Goal: Entertainment & Leisure: Consume media (video, audio)

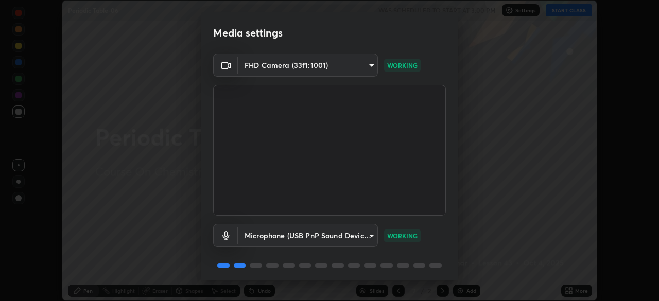
scroll to position [37, 0]
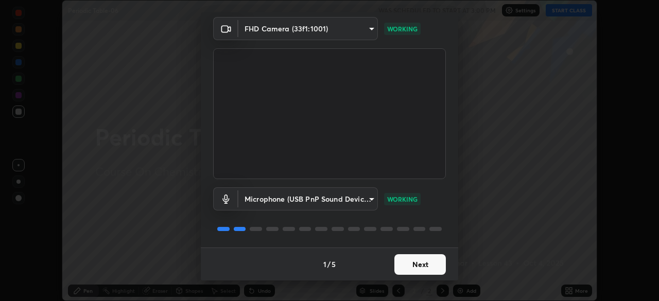
click at [422, 264] on button "Next" at bounding box center [421, 264] width 52 height 21
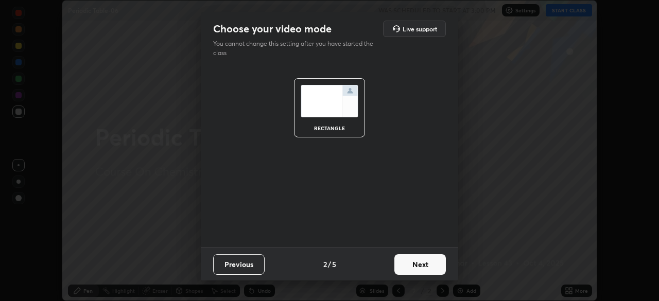
scroll to position [0, 0]
click at [427, 263] on button "Next" at bounding box center [421, 264] width 52 height 21
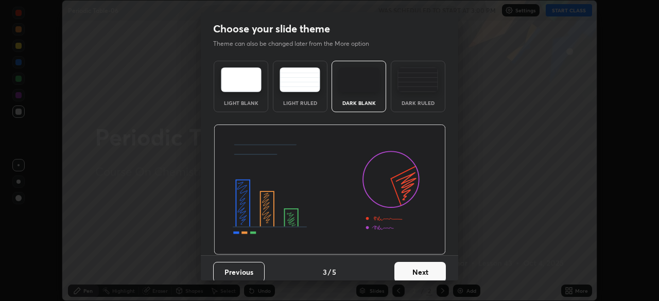
click at [434, 266] on button "Next" at bounding box center [421, 272] width 52 height 21
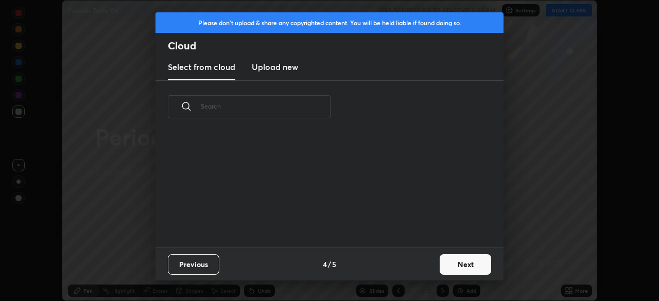
click at [446, 267] on button "Next" at bounding box center [466, 264] width 52 height 21
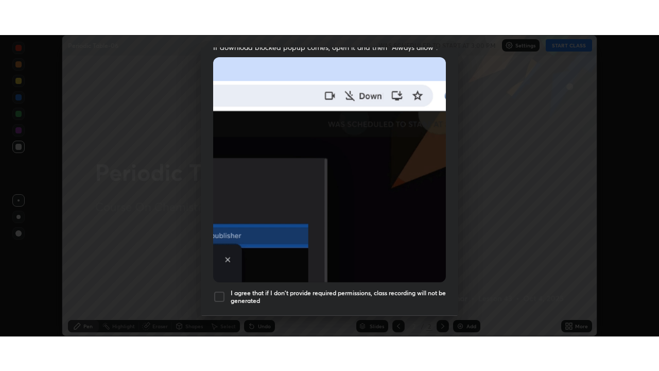
scroll to position [247, 0]
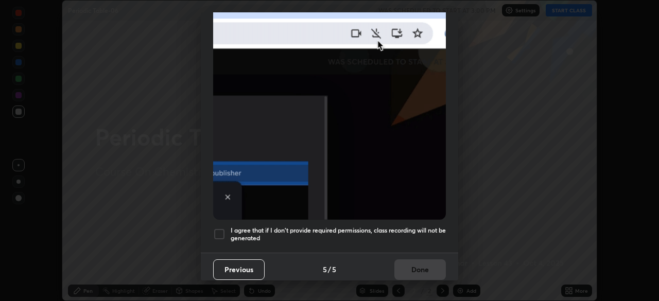
click at [442, 234] on h5 "I agree that if I don't provide required permissions, class recording will not …" at bounding box center [338, 235] width 215 height 16
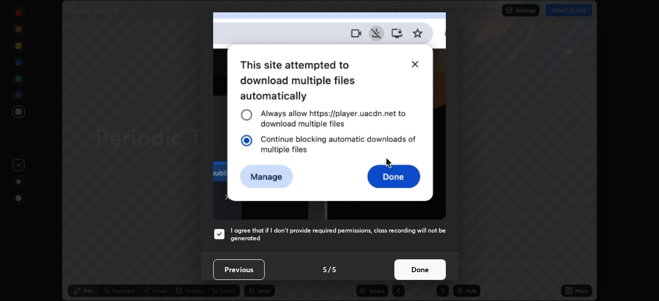
click at [435, 267] on button "Done" at bounding box center [421, 270] width 52 height 21
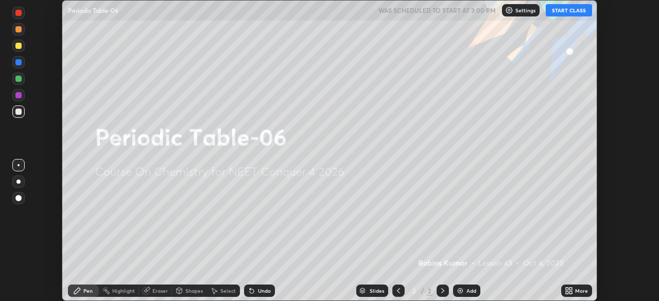
click at [570, 274] on icon at bounding box center [571, 289] width 3 height 3
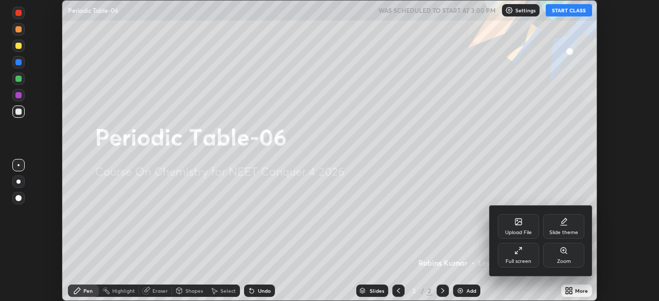
click at [529, 262] on div "Full screen" at bounding box center [519, 261] width 26 height 5
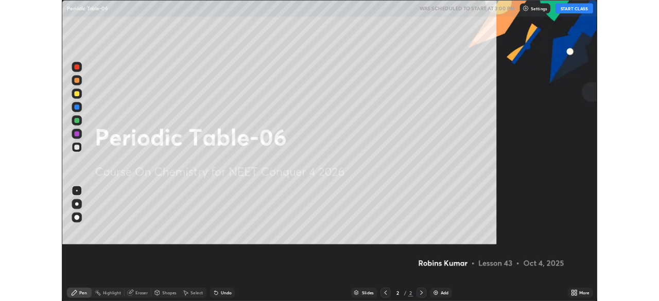
scroll to position [371, 659]
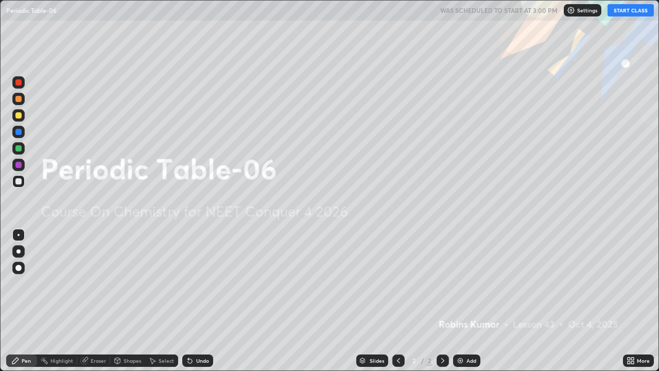
click at [623, 13] on button "START CLASS" at bounding box center [631, 10] width 46 height 12
click at [461, 274] on img at bounding box center [460, 360] width 8 height 8
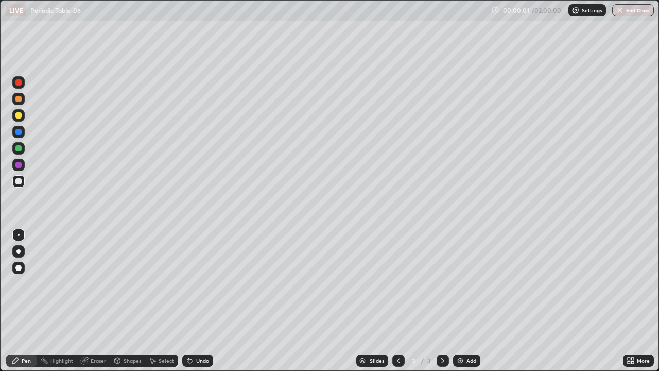
click at [461, 274] on img at bounding box center [460, 360] width 8 height 8
click at [463, 274] on img at bounding box center [460, 360] width 8 height 8
click at [462, 274] on img at bounding box center [460, 360] width 8 height 8
click at [460, 274] on img at bounding box center [460, 360] width 8 height 8
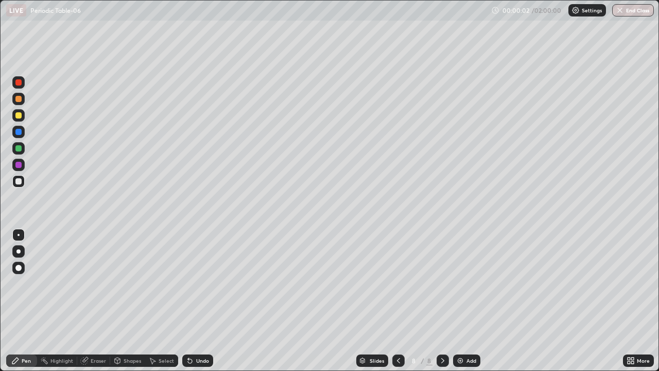
click at [459, 274] on img at bounding box center [460, 360] width 8 height 8
click at [458, 274] on img at bounding box center [460, 360] width 8 height 8
click at [461, 274] on img at bounding box center [460, 360] width 8 height 8
click at [463, 274] on img at bounding box center [460, 360] width 8 height 8
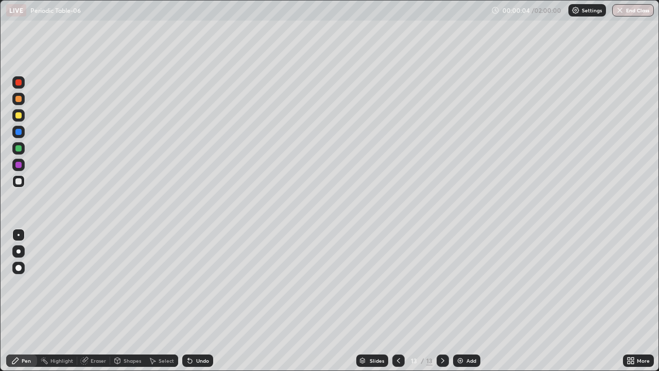
click at [397, 274] on icon at bounding box center [398, 360] width 3 height 5
click at [397, 274] on icon at bounding box center [399, 360] width 8 height 8
click at [398, 274] on icon at bounding box center [399, 360] width 8 height 8
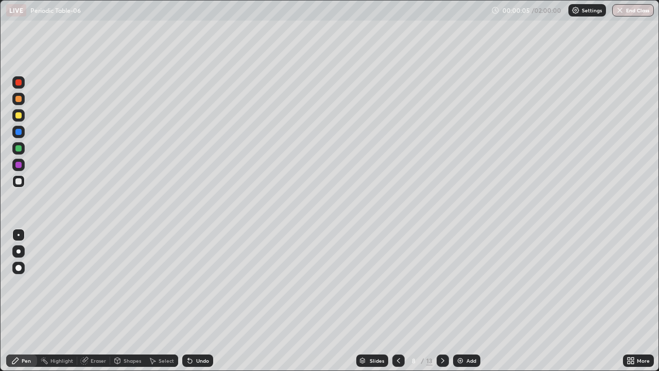
click at [397, 274] on icon at bounding box center [398, 360] width 3 height 5
click at [397, 274] on icon at bounding box center [399, 360] width 8 height 8
click at [398, 274] on icon at bounding box center [399, 360] width 8 height 8
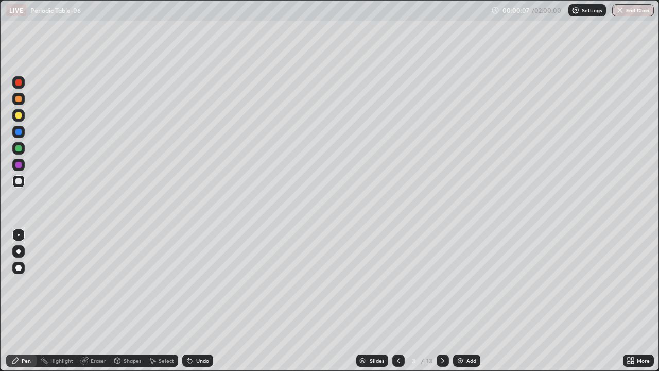
click at [398, 274] on icon at bounding box center [399, 360] width 8 height 8
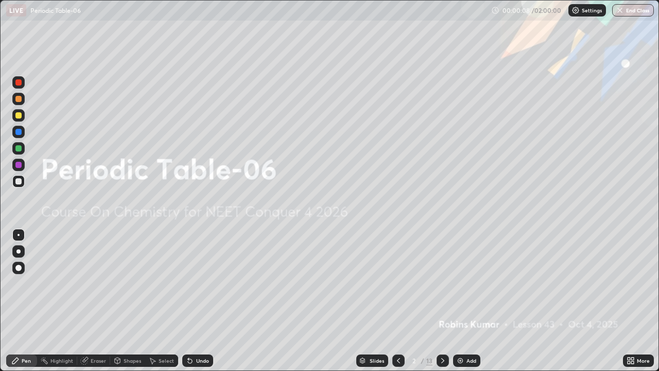
click at [440, 274] on icon at bounding box center [443, 360] width 8 height 8
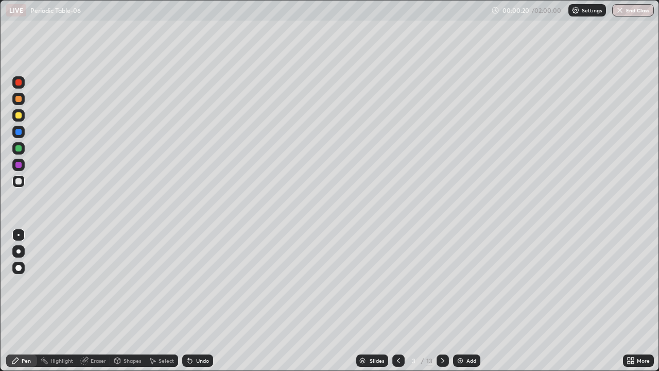
click at [21, 99] on div at bounding box center [18, 99] width 6 height 6
click at [19, 116] on div at bounding box center [18, 115] width 6 height 6
click at [24, 84] on div at bounding box center [18, 82] width 12 height 12
click at [22, 114] on div at bounding box center [18, 115] width 12 height 12
click at [17, 83] on div at bounding box center [18, 82] width 6 height 6
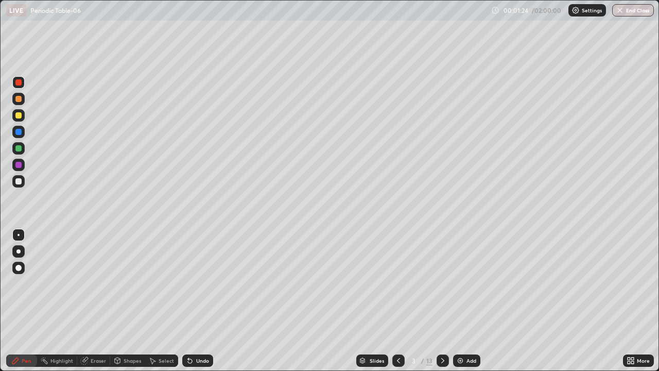
click at [21, 183] on div at bounding box center [18, 181] width 6 height 6
click at [199, 274] on div "Undo" at bounding box center [202, 360] width 13 height 5
click at [200, 274] on div "Undo" at bounding box center [202, 360] width 13 height 5
click at [23, 132] on div at bounding box center [18, 132] width 12 height 12
click at [19, 99] on div at bounding box center [18, 99] width 6 height 6
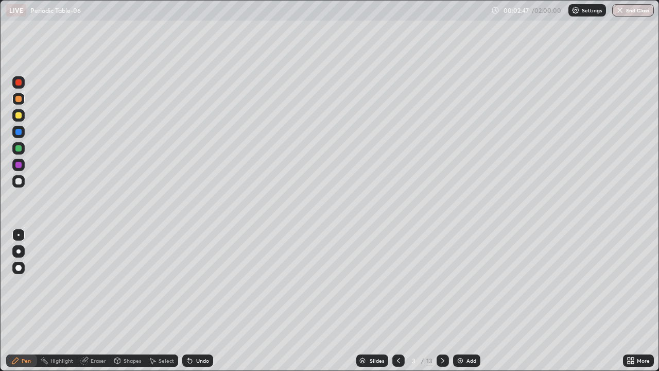
click at [23, 163] on div at bounding box center [18, 165] width 12 height 12
click at [21, 146] on div at bounding box center [18, 148] width 6 height 6
click at [22, 115] on div at bounding box center [18, 115] width 12 height 12
click at [440, 274] on div at bounding box center [443, 360] width 12 height 12
click at [19, 148] on div at bounding box center [18, 148] width 6 height 6
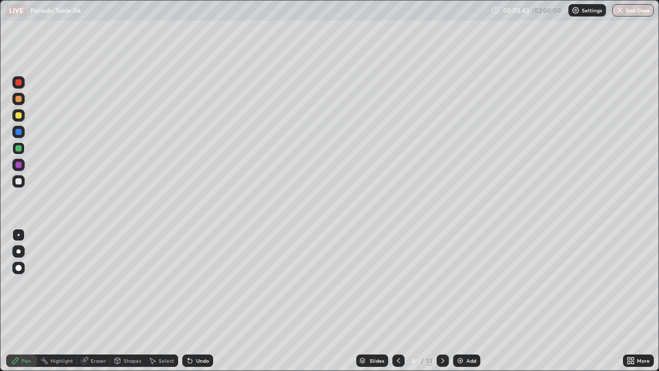
click at [23, 100] on div at bounding box center [18, 99] width 12 height 12
click at [18, 179] on div at bounding box center [18, 181] width 6 height 6
click at [24, 83] on div at bounding box center [18, 82] width 12 height 12
click at [19, 116] on div at bounding box center [18, 115] width 6 height 6
click at [19, 146] on div at bounding box center [18, 148] width 6 height 6
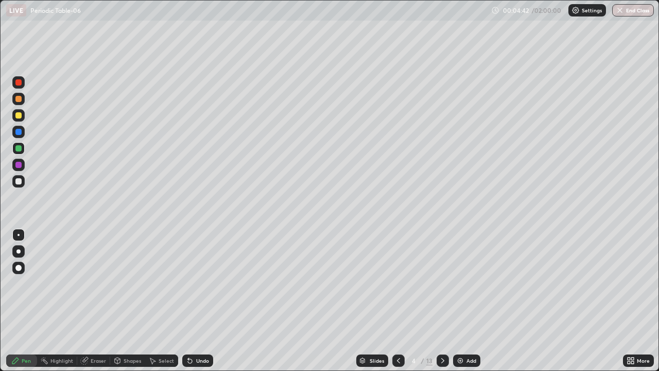
click at [21, 132] on div at bounding box center [18, 132] width 6 height 6
click at [22, 179] on div at bounding box center [18, 181] width 12 height 12
click at [21, 149] on div at bounding box center [18, 148] width 6 height 6
click at [19, 132] on div at bounding box center [18, 132] width 6 height 6
click at [24, 86] on div at bounding box center [18, 82] width 12 height 16
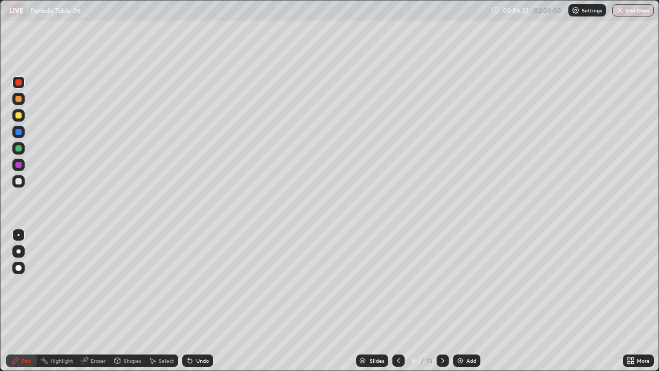
click at [21, 150] on div at bounding box center [18, 148] width 6 height 6
click at [21, 117] on div at bounding box center [18, 115] width 12 height 12
click at [204, 274] on div "Undo" at bounding box center [202, 360] width 13 height 5
click at [201, 274] on div "Undo" at bounding box center [202, 360] width 13 height 5
click at [24, 150] on div at bounding box center [18, 148] width 12 height 12
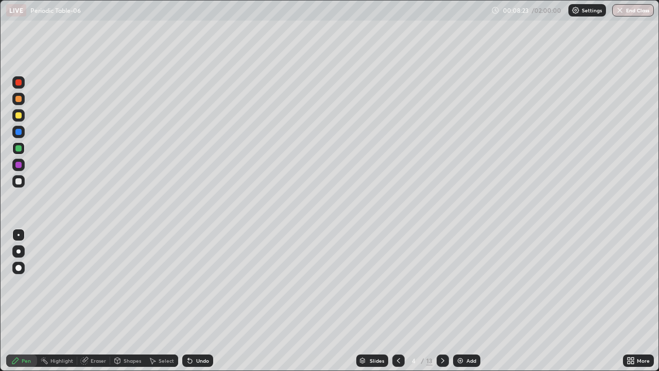
click at [23, 133] on div at bounding box center [18, 132] width 12 height 12
click at [22, 99] on div at bounding box center [18, 99] width 12 height 12
click at [442, 274] on icon at bounding box center [443, 360] width 8 height 8
click at [18, 162] on div at bounding box center [18, 165] width 6 height 6
click at [210, 274] on div "Undo" at bounding box center [197, 360] width 31 height 12
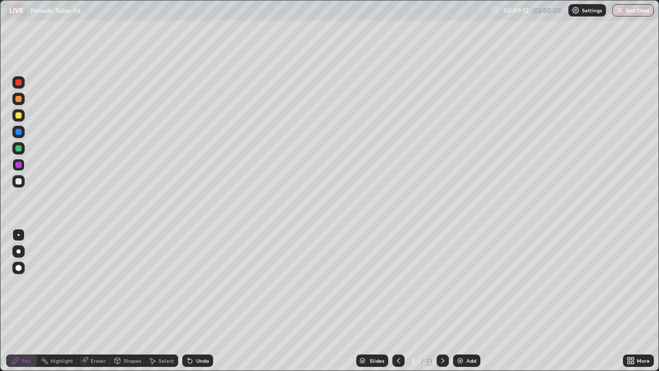
click at [23, 115] on div at bounding box center [18, 115] width 12 height 12
click at [135, 274] on div "Shapes" at bounding box center [133, 360] width 18 height 5
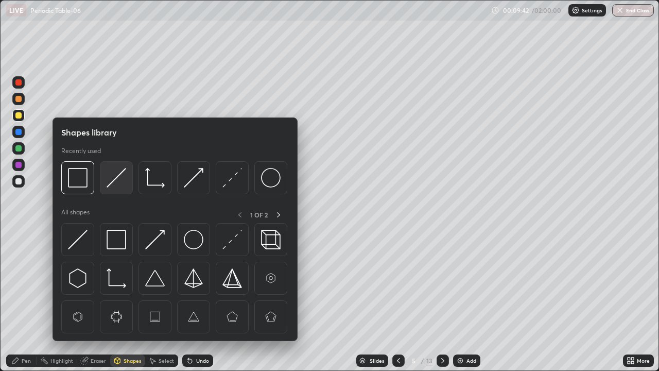
click at [118, 183] on img at bounding box center [117, 178] width 20 height 20
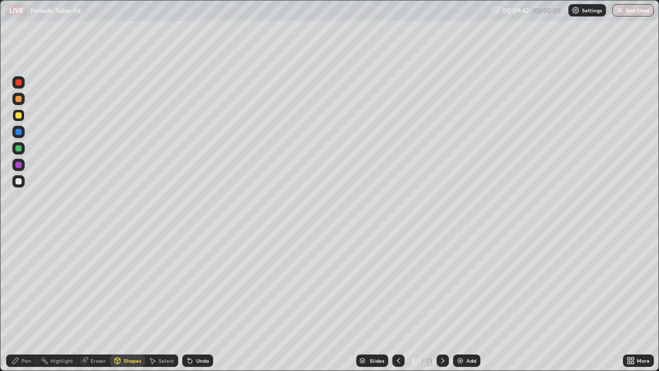
click at [22, 147] on div at bounding box center [18, 148] width 12 height 12
click at [20, 131] on div at bounding box center [18, 132] width 6 height 6
click at [21, 274] on div "Pen" at bounding box center [21, 360] width 31 height 12
click at [15, 179] on div at bounding box center [18, 181] width 12 height 12
click at [19, 99] on div at bounding box center [18, 99] width 6 height 6
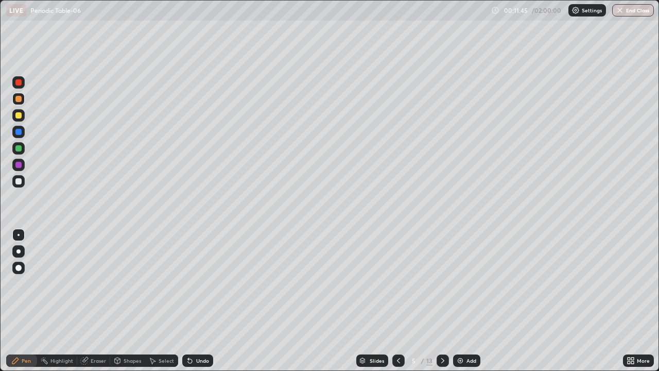
click at [399, 274] on icon at bounding box center [399, 360] width 8 height 8
click at [398, 274] on icon at bounding box center [399, 360] width 8 height 8
click at [443, 274] on icon at bounding box center [442, 360] width 3 height 5
click at [443, 274] on icon at bounding box center [443, 360] width 8 height 8
click at [17, 115] on div at bounding box center [18, 115] width 6 height 6
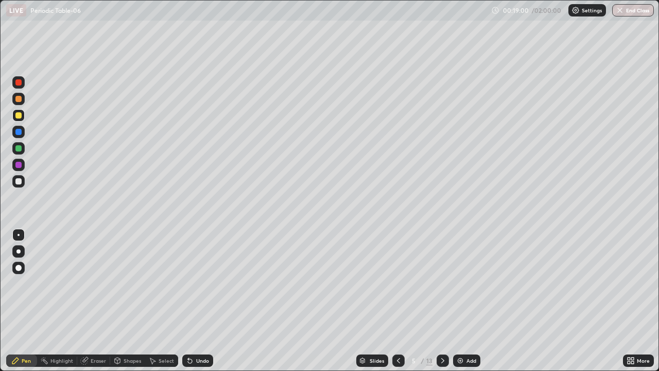
click at [22, 178] on div at bounding box center [18, 181] width 12 height 12
click at [23, 150] on div at bounding box center [18, 148] width 12 height 12
click at [21, 116] on div at bounding box center [18, 115] width 6 height 6
click at [19, 149] on div at bounding box center [18, 148] width 6 height 6
click at [19, 169] on div at bounding box center [18, 165] width 12 height 12
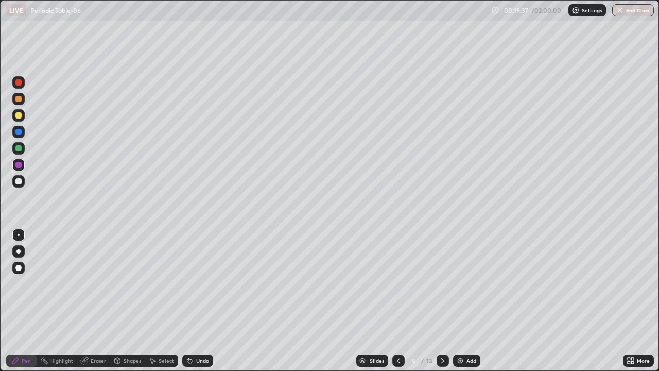
click at [18, 100] on div at bounding box center [18, 99] width 6 height 6
click at [21, 180] on div at bounding box center [18, 181] width 6 height 6
click at [24, 166] on div at bounding box center [18, 165] width 12 height 12
click at [19, 82] on div at bounding box center [18, 82] width 6 height 6
click at [444, 274] on icon at bounding box center [443, 360] width 8 height 8
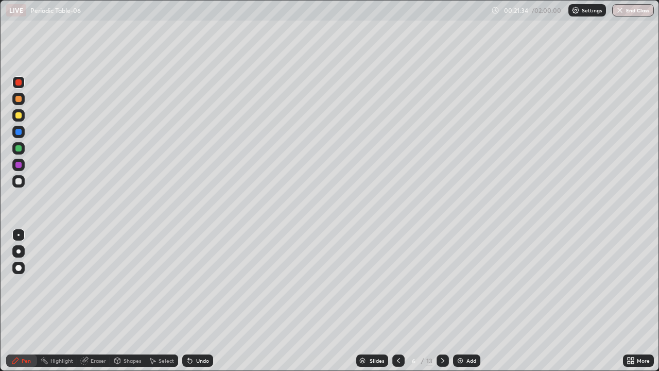
click at [18, 100] on div at bounding box center [18, 99] width 6 height 6
click at [20, 117] on div at bounding box center [18, 115] width 6 height 6
click at [22, 164] on div at bounding box center [18, 165] width 12 height 12
click at [136, 274] on div "Shapes" at bounding box center [127, 360] width 35 height 12
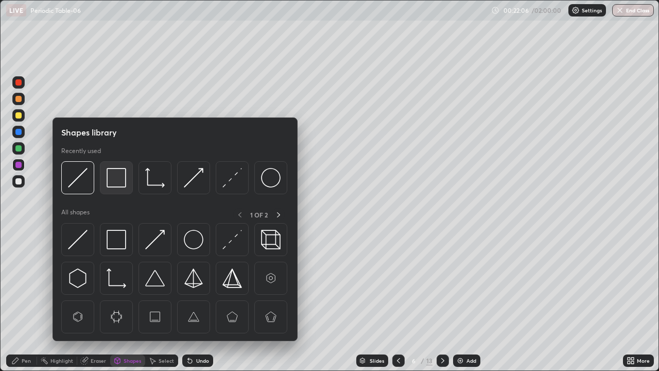
click at [118, 181] on img at bounding box center [117, 178] width 20 height 20
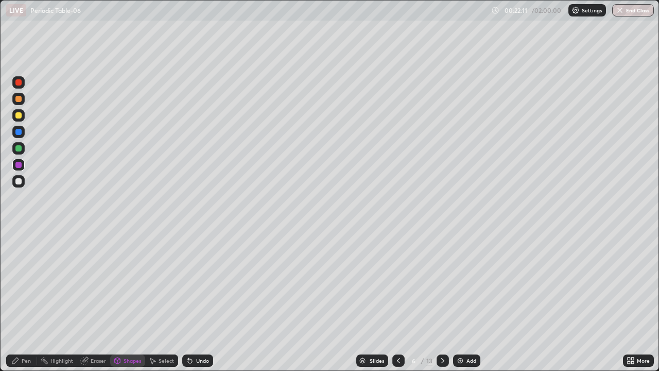
click at [24, 274] on div "Pen" at bounding box center [21, 360] width 31 height 12
click at [19, 115] on div at bounding box center [18, 115] width 6 height 6
click at [20, 147] on div at bounding box center [18, 148] width 6 height 6
click at [20, 132] on div at bounding box center [18, 132] width 6 height 6
click at [21, 87] on div at bounding box center [18, 82] width 12 height 12
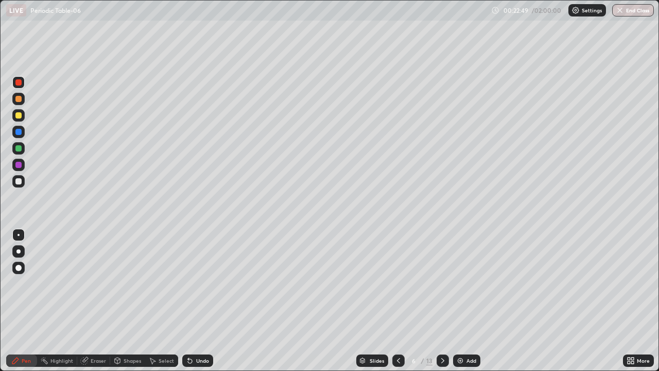
click at [134, 274] on div "Shapes" at bounding box center [133, 360] width 18 height 5
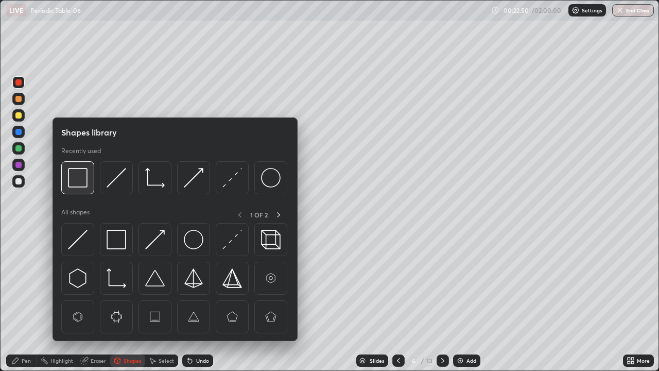
click at [81, 180] on img at bounding box center [78, 178] width 20 height 20
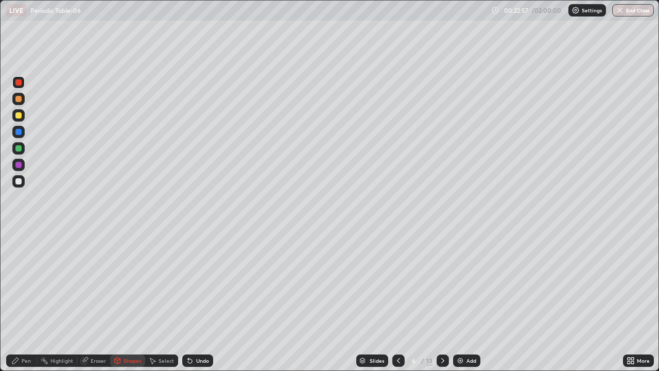
click at [26, 274] on div "Pen" at bounding box center [26, 360] width 9 height 5
click at [20, 182] on div at bounding box center [18, 181] width 6 height 6
click at [24, 146] on div at bounding box center [18, 148] width 12 height 12
click at [20, 164] on div at bounding box center [18, 165] width 6 height 6
click at [21, 116] on div at bounding box center [18, 115] width 6 height 6
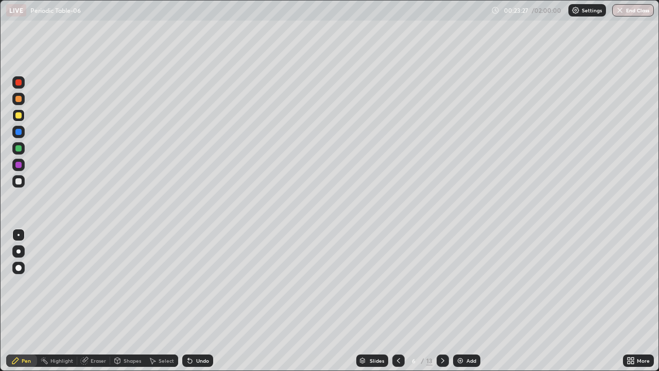
click at [129, 274] on div "Shapes" at bounding box center [133, 360] width 18 height 5
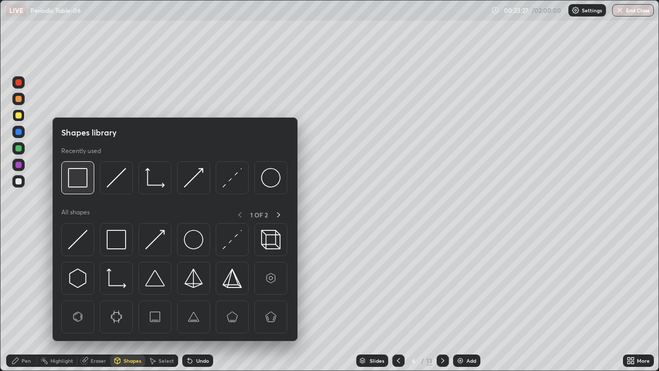
click at [84, 186] on img at bounding box center [78, 178] width 20 height 20
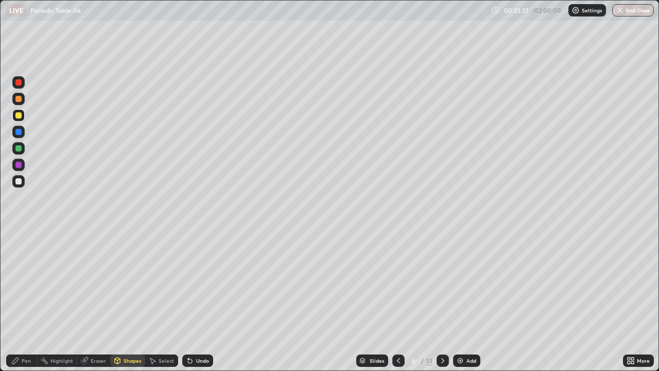
click at [28, 274] on div "Pen" at bounding box center [26, 360] width 9 height 5
click at [19, 181] on div at bounding box center [18, 181] width 6 height 6
click at [21, 116] on div at bounding box center [18, 115] width 6 height 6
click at [21, 148] on div at bounding box center [18, 148] width 6 height 6
click at [19, 132] on div at bounding box center [18, 132] width 6 height 6
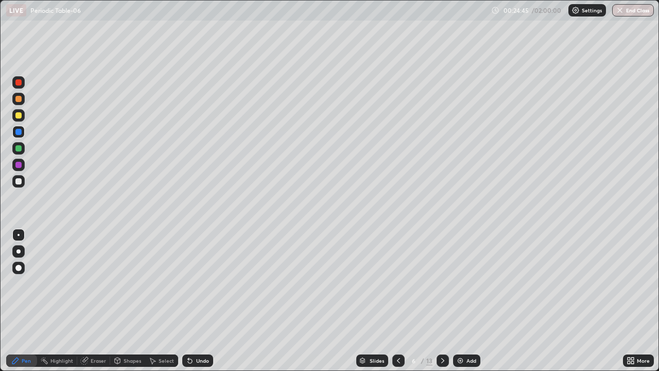
click at [124, 274] on div "Shapes" at bounding box center [133, 360] width 18 height 5
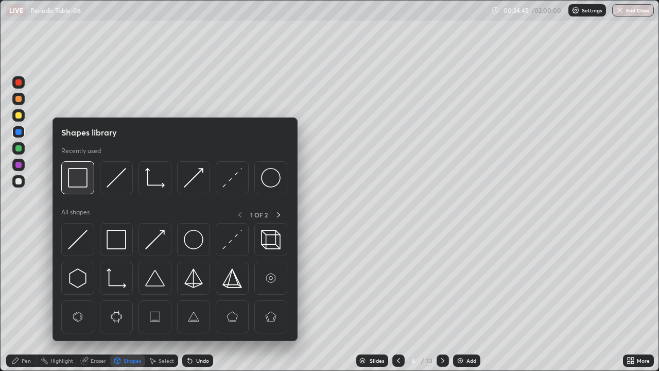
click at [80, 183] on img at bounding box center [78, 178] width 20 height 20
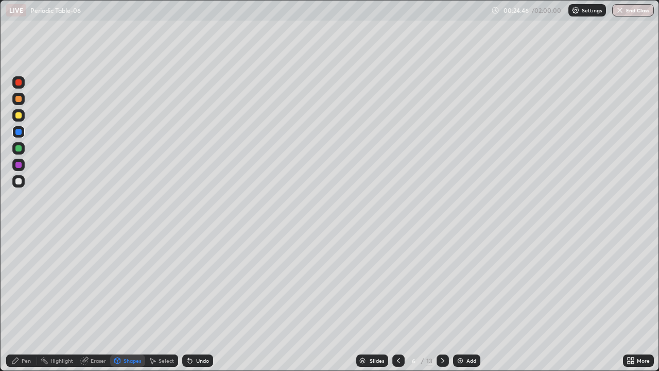
click at [22, 85] on div at bounding box center [18, 82] width 12 height 12
click at [24, 274] on div "Pen" at bounding box center [21, 360] width 31 height 12
click at [22, 132] on div at bounding box center [18, 132] width 12 height 12
click at [20, 163] on div at bounding box center [18, 165] width 6 height 6
click at [128, 274] on div "Shapes" at bounding box center [133, 360] width 18 height 5
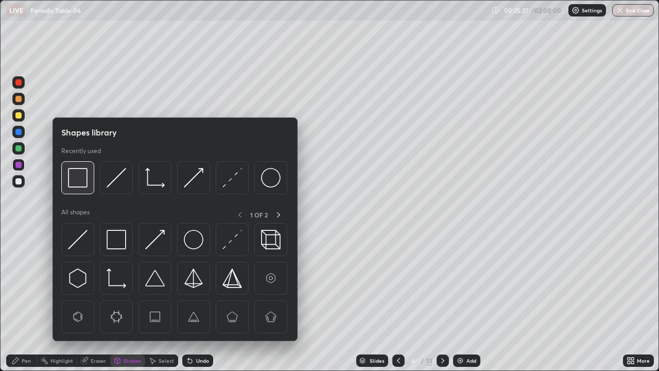
click at [79, 183] on img at bounding box center [78, 178] width 20 height 20
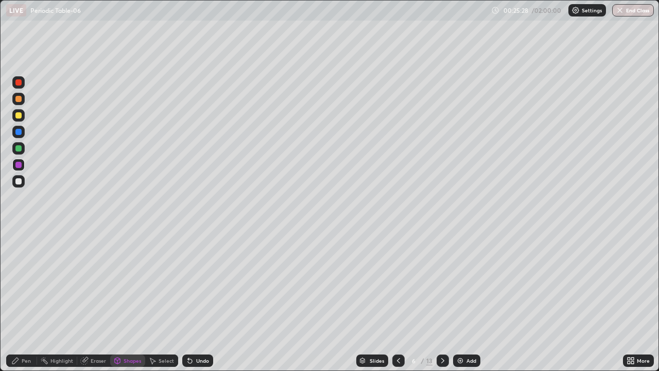
click at [21, 114] on div at bounding box center [18, 115] width 6 height 6
click at [24, 274] on div "Pen" at bounding box center [26, 360] width 9 height 5
click at [19, 180] on div at bounding box center [18, 181] width 6 height 6
click at [196, 274] on div "Undo" at bounding box center [202, 360] width 13 height 5
click at [198, 274] on div "Undo" at bounding box center [202, 360] width 13 height 5
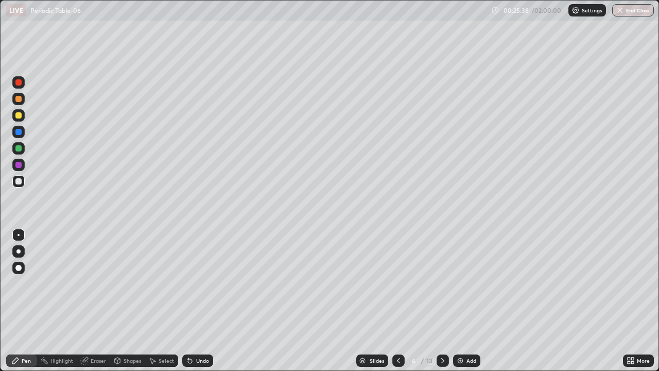
click at [188, 274] on icon at bounding box center [188, 358] width 1 height 1
click at [191, 274] on icon at bounding box center [190, 361] width 4 height 4
click at [442, 274] on icon at bounding box center [443, 360] width 8 height 8
click at [18, 100] on div at bounding box center [18, 99] width 6 height 6
click at [21, 136] on div at bounding box center [18, 132] width 12 height 12
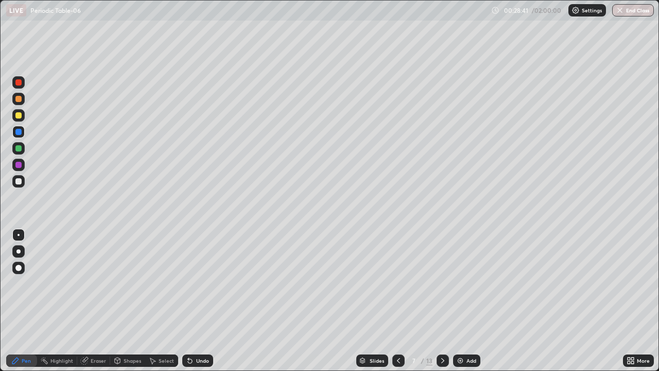
click at [20, 148] on div at bounding box center [18, 148] width 6 height 6
click at [196, 274] on div "Undo" at bounding box center [197, 360] width 31 height 12
click at [23, 115] on div at bounding box center [18, 115] width 12 height 12
click at [20, 178] on div at bounding box center [18, 181] width 6 height 6
click at [23, 145] on div at bounding box center [18, 148] width 12 height 12
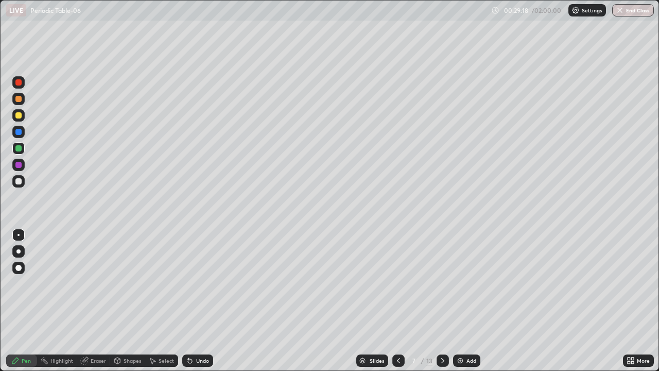
click at [19, 180] on div at bounding box center [18, 181] width 6 height 6
click at [18, 165] on div at bounding box center [18, 165] width 6 height 6
click at [20, 180] on div at bounding box center [18, 181] width 6 height 6
click at [23, 81] on div at bounding box center [18, 82] width 12 height 12
click at [135, 274] on div "Shapes" at bounding box center [133, 360] width 18 height 5
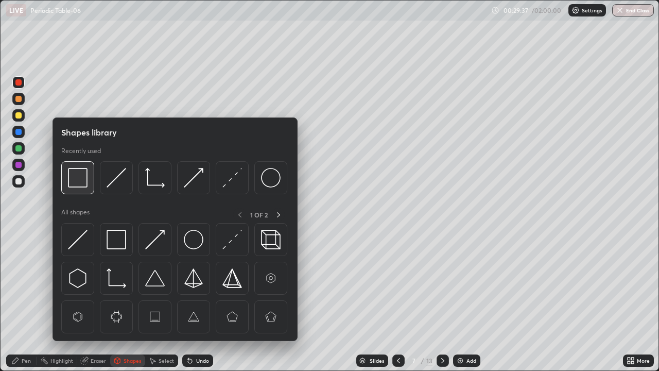
click at [83, 187] on img at bounding box center [78, 178] width 20 height 20
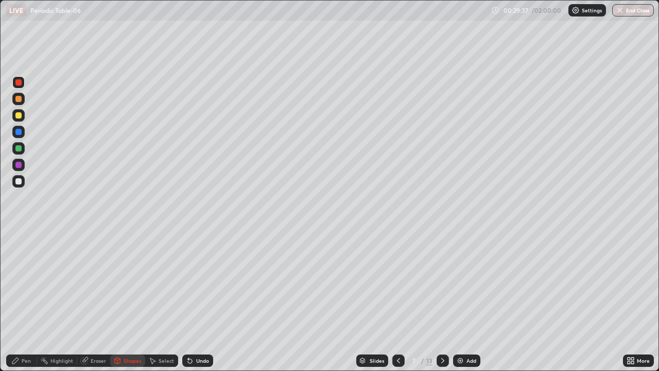
click at [22, 116] on div at bounding box center [18, 115] width 12 height 12
click at [23, 274] on div "Pen" at bounding box center [26, 360] width 9 height 5
click at [22, 149] on div at bounding box center [18, 148] width 12 height 12
click at [23, 182] on div at bounding box center [18, 181] width 12 height 12
click at [24, 162] on div at bounding box center [18, 165] width 12 height 12
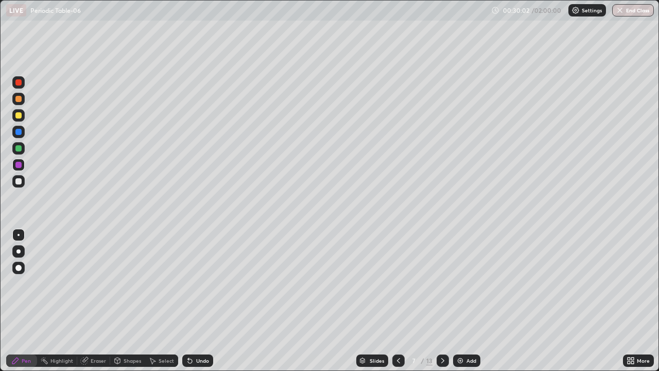
click at [26, 178] on div at bounding box center [18, 181] width 16 height 16
click at [23, 162] on div at bounding box center [18, 165] width 12 height 12
click at [196, 274] on div "Undo" at bounding box center [197, 360] width 31 height 12
click at [191, 274] on icon at bounding box center [190, 360] width 8 height 8
click at [17, 84] on div at bounding box center [18, 82] width 6 height 6
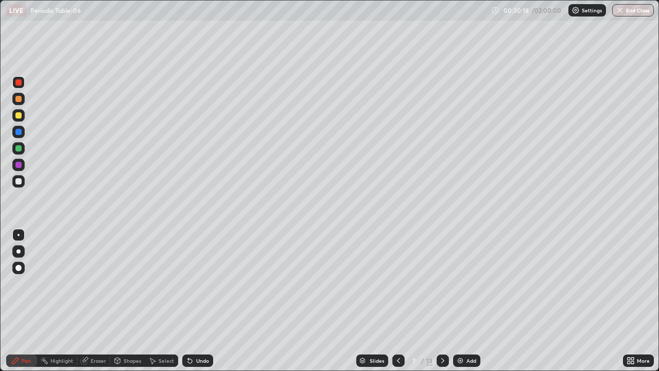
click at [135, 274] on div "Shapes" at bounding box center [133, 360] width 18 height 5
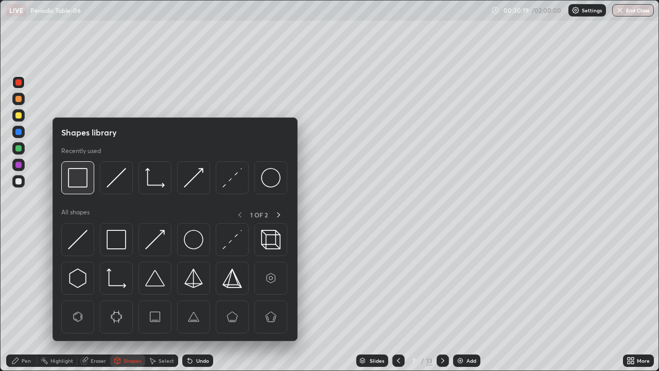
click at [86, 192] on div at bounding box center [77, 177] width 33 height 33
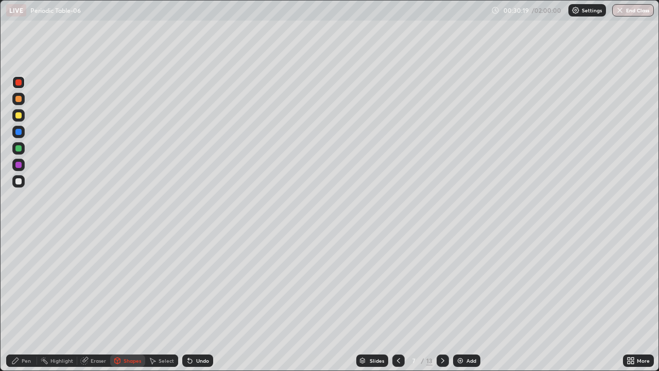
click at [22, 116] on div at bounding box center [18, 115] width 12 height 12
click at [30, 274] on div "Pen" at bounding box center [21, 360] width 31 height 12
click at [17, 84] on div at bounding box center [18, 82] width 6 height 6
click at [19, 132] on div at bounding box center [18, 132] width 6 height 6
click at [19, 100] on div at bounding box center [18, 99] width 6 height 6
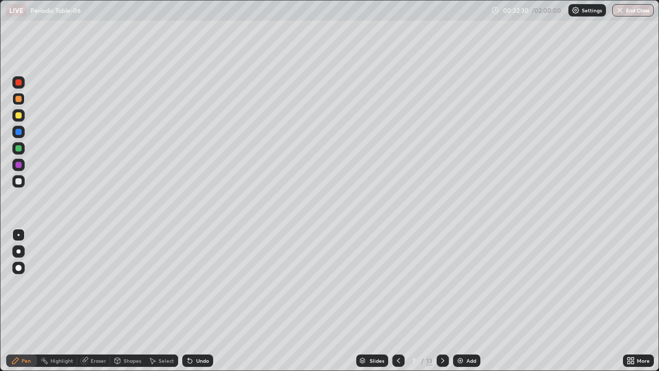
click at [18, 182] on div at bounding box center [18, 181] width 6 height 6
click at [395, 274] on icon at bounding box center [399, 360] width 8 height 8
click at [397, 274] on icon at bounding box center [398, 360] width 3 height 5
click at [398, 274] on icon at bounding box center [399, 360] width 8 height 8
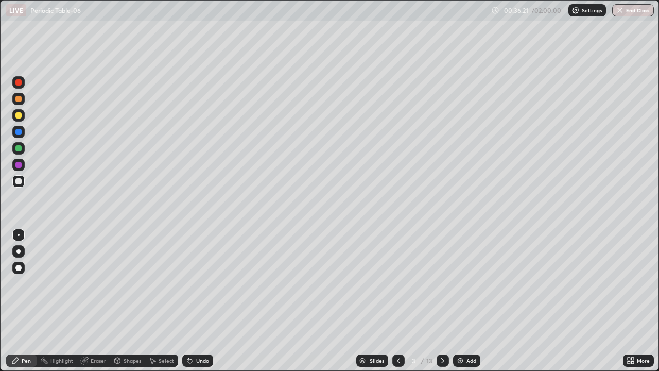
click at [19, 134] on div at bounding box center [18, 132] width 6 height 6
click at [442, 274] on icon at bounding box center [443, 360] width 8 height 8
click at [64, 274] on div "Highlight" at bounding box center [61, 360] width 23 height 5
click at [19, 83] on div at bounding box center [18, 82] width 6 height 6
click at [20, 147] on div at bounding box center [18, 148] width 6 height 6
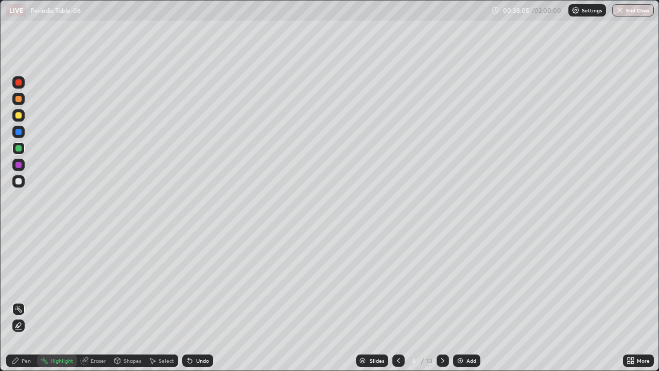
click at [20, 120] on div at bounding box center [18, 115] width 12 height 12
click at [467, 274] on div "Add" at bounding box center [472, 360] width 10 height 5
click at [32, 274] on div "Pen" at bounding box center [21, 360] width 31 height 12
click at [20, 150] on div at bounding box center [18, 148] width 6 height 6
click at [23, 164] on div at bounding box center [18, 165] width 12 height 12
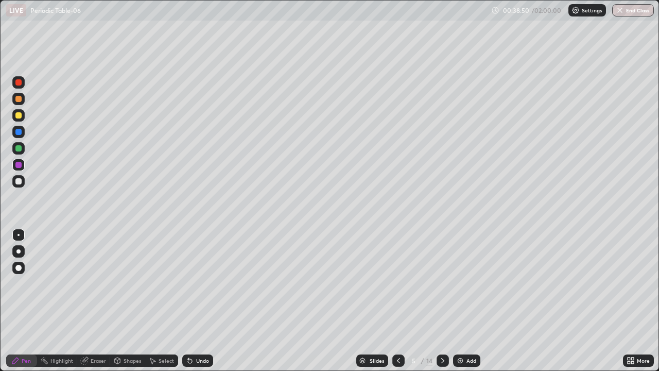
click at [398, 274] on icon at bounding box center [399, 360] width 8 height 8
click at [60, 274] on div "Highlight" at bounding box center [61, 360] width 23 height 5
click at [444, 274] on div at bounding box center [443, 360] width 12 height 21
click at [441, 274] on icon at bounding box center [443, 360] width 8 height 8
click at [442, 274] on icon at bounding box center [443, 360] width 8 height 8
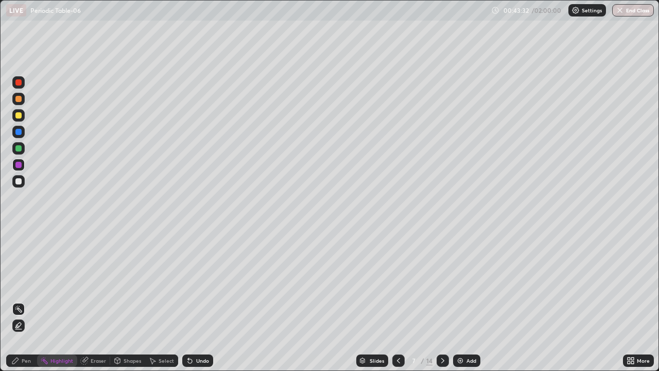
click at [86, 274] on icon at bounding box center [84, 361] width 7 height 7
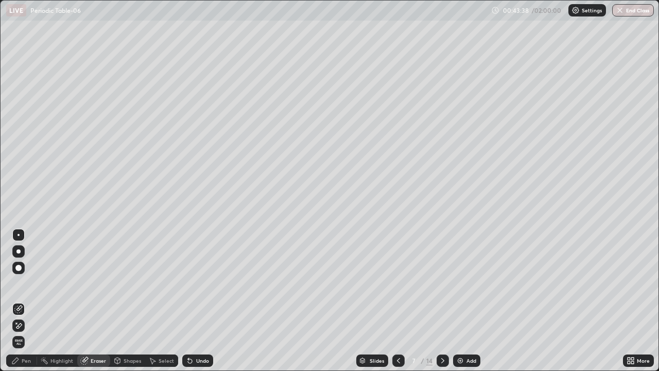
click at [14, 274] on icon at bounding box center [15, 361] width 6 height 6
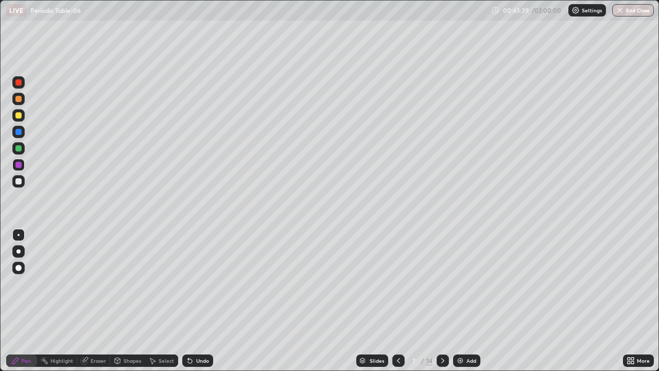
click at [21, 182] on div at bounding box center [18, 181] width 6 height 6
click at [17, 274] on icon at bounding box center [15, 361] width 6 height 6
click at [56, 274] on div "Highlight" at bounding box center [61, 360] width 23 height 5
click at [19, 167] on div at bounding box center [18, 165] width 6 height 6
click at [19, 116] on div at bounding box center [18, 115] width 6 height 6
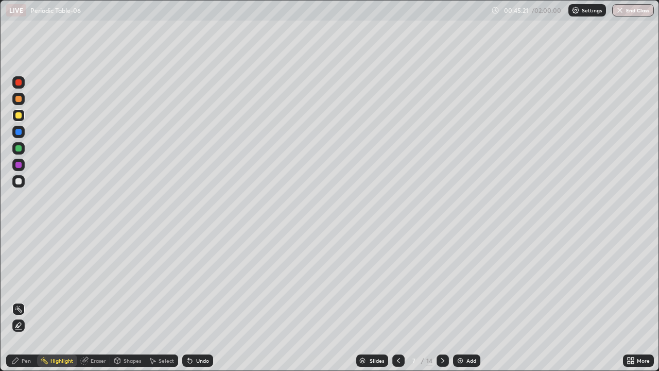
click at [437, 274] on div at bounding box center [443, 360] width 12 height 12
click at [440, 274] on div at bounding box center [443, 360] width 12 height 12
click at [28, 274] on div "Pen" at bounding box center [26, 360] width 9 height 5
click at [21, 99] on div at bounding box center [18, 99] width 6 height 6
click at [19, 131] on div at bounding box center [18, 132] width 6 height 6
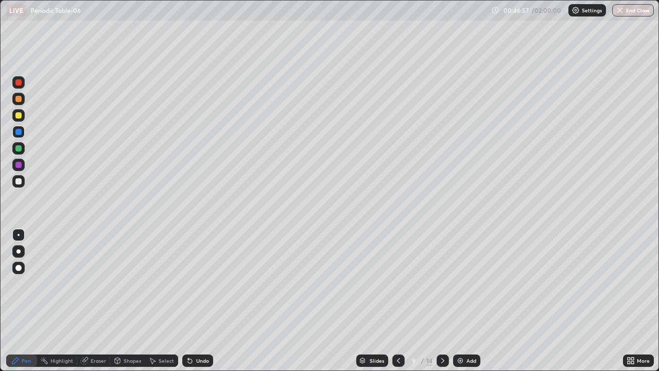
click at [19, 149] on div at bounding box center [18, 148] width 6 height 6
click at [22, 84] on div at bounding box center [18, 82] width 12 height 12
click at [20, 178] on div at bounding box center [18, 181] width 6 height 6
click at [443, 274] on icon at bounding box center [443, 360] width 8 height 8
click at [20, 100] on div at bounding box center [18, 99] width 6 height 6
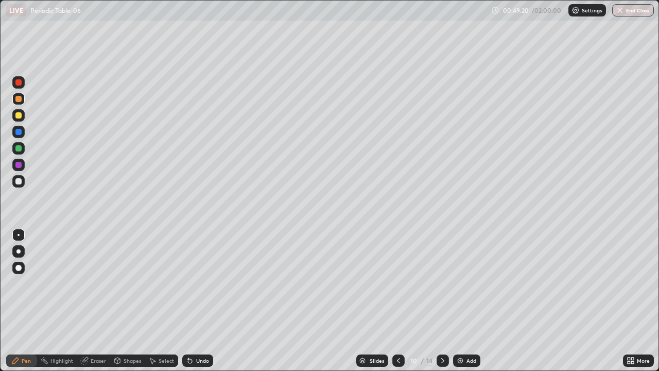
click at [19, 180] on div at bounding box center [18, 181] width 6 height 6
click at [18, 146] on div at bounding box center [18, 148] width 6 height 6
click at [21, 181] on div at bounding box center [18, 181] width 6 height 6
click at [23, 83] on div at bounding box center [18, 82] width 12 height 12
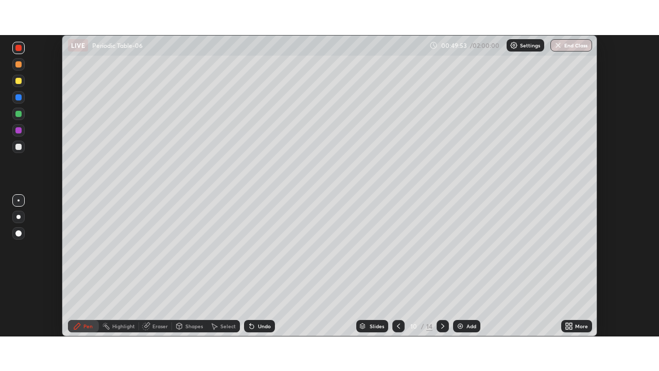
scroll to position [51215, 50857]
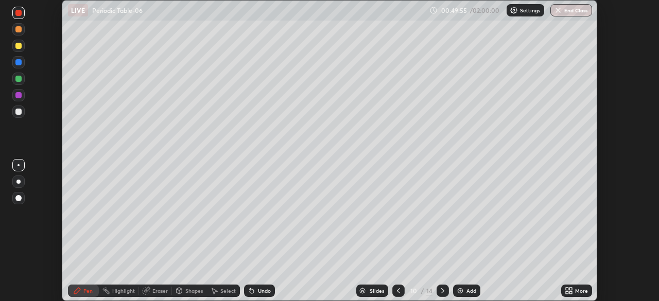
click at [571, 274] on icon at bounding box center [569, 291] width 8 height 8
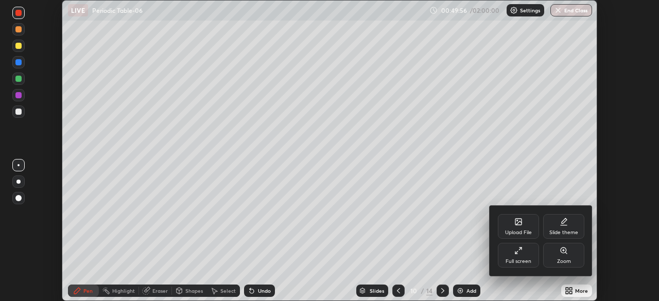
click at [517, 255] on div "Full screen" at bounding box center [518, 255] width 41 height 25
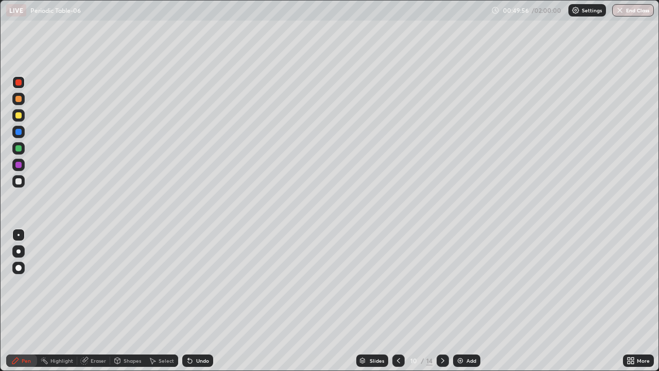
scroll to position [371, 659]
click at [19, 114] on div at bounding box center [18, 115] width 6 height 6
click at [19, 180] on div at bounding box center [18, 181] width 6 height 6
click at [193, 274] on div "Undo" at bounding box center [197, 360] width 31 height 12
click at [22, 100] on div at bounding box center [18, 99] width 12 height 12
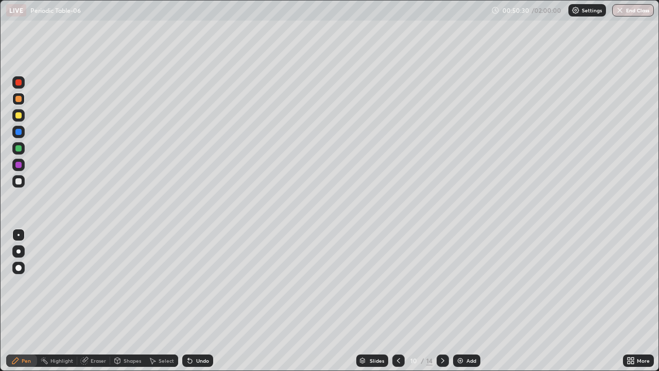
click at [21, 165] on div at bounding box center [18, 165] width 6 height 6
click at [20, 116] on div at bounding box center [18, 115] width 6 height 6
click at [21, 179] on div at bounding box center [18, 181] width 6 height 6
click at [21, 163] on div at bounding box center [18, 165] width 6 height 6
click at [23, 97] on div at bounding box center [18, 99] width 12 height 12
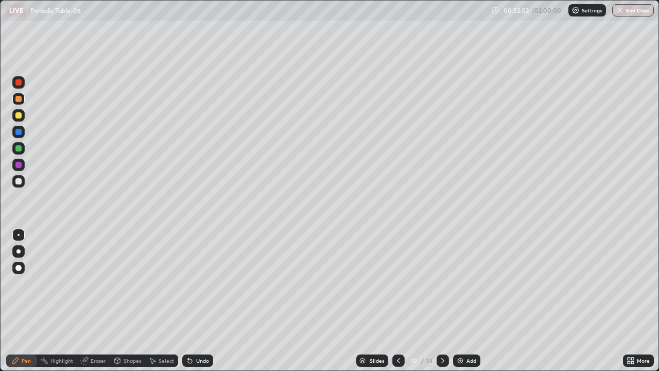
click at [20, 165] on div at bounding box center [18, 165] width 6 height 6
click at [21, 116] on div at bounding box center [18, 115] width 6 height 6
click at [441, 274] on icon at bounding box center [443, 360] width 8 height 8
click at [18, 183] on div at bounding box center [18, 181] width 6 height 6
click at [19, 148] on div at bounding box center [18, 148] width 6 height 6
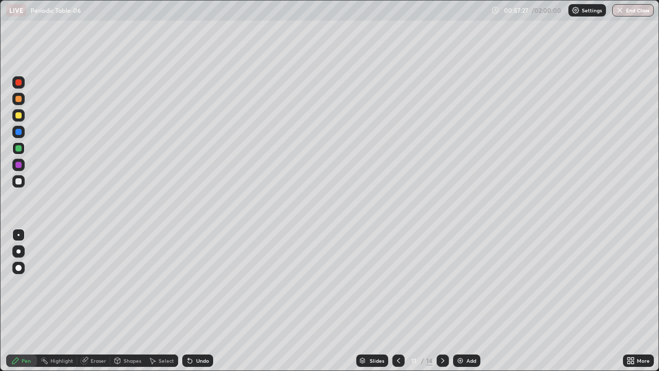
click at [19, 130] on div at bounding box center [18, 132] width 6 height 6
click at [21, 163] on div at bounding box center [18, 165] width 6 height 6
click at [20, 132] on div at bounding box center [18, 132] width 6 height 6
click at [19, 99] on div at bounding box center [18, 99] width 6 height 6
click at [19, 116] on div at bounding box center [18, 115] width 6 height 6
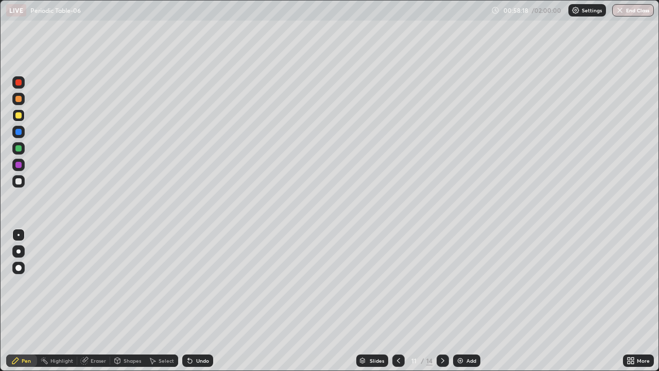
click at [19, 99] on div at bounding box center [18, 99] width 6 height 6
click at [20, 182] on div at bounding box center [18, 181] width 6 height 6
click at [191, 274] on icon at bounding box center [190, 361] width 4 height 4
click at [19, 167] on div at bounding box center [18, 165] width 6 height 6
click at [23, 101] on div at bounding box center [18, 99] width 12 height 12
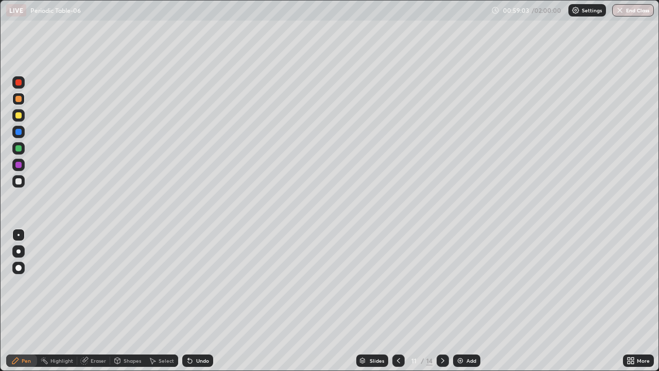
click at [20, 183] on div at bounding box center [18, 181] width 6 height 6
click at [19, 82] on div at bounding box center [18, 82] width 6 height 6
click at [24, 185] on div at bounding box center [18, 181] width 12 height 12
click at [23, 85] on div at bounding box center [18, 82] width 12 height 12
click at [23, 180] on div at bounding box center [18, 181] width 12 height 12
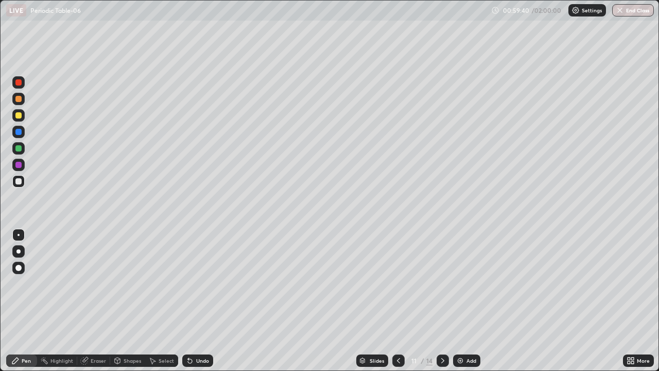
click at [22, 165] on div at bounding box center [18, 165] width 12 height 12
click at [19, 99] on div at bounding box center [18, 99] width 6 height 6
click at [24, 179] on div at bounding box center [18, 181] width 12 height 12
click at [133, 274] on div "Shapes" at bounding box center [133, 360] width 18 height 5
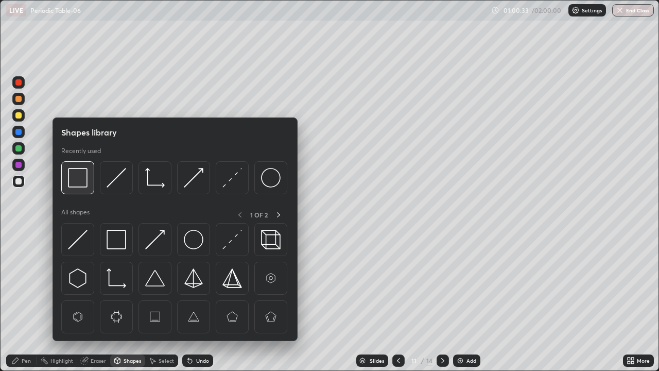
click at [81, 182] on img at bounding box center [78, 178] width 20 height 20
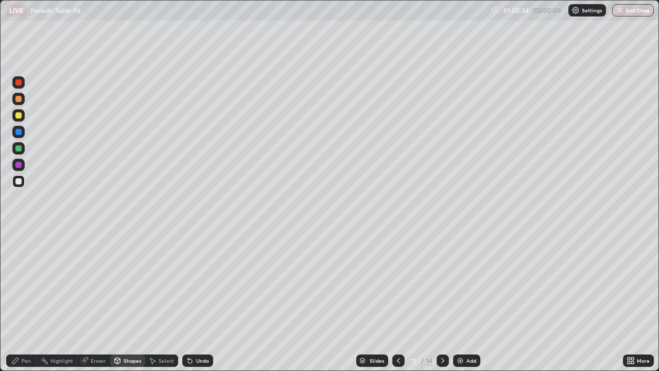
click at [20, 147] on div at bounding box center [18, 148] width 6 height 6
click at [31, 274] on div "Pen" at bounding box center [21, 360] width 31 height 12
click at [18, 133] on div at bounding box center [18, 132] width 6 height 6
click at [22, 180] on div at bounding box center [18, 181] width 12 height 12
click at [443, 274] on div at bounding box center [443, 360] width 12 height 21
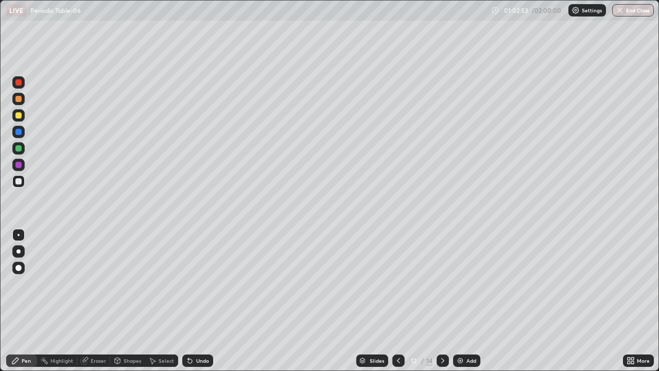
click at [20, 103] on div at bounding box center [18, 99] width 12 height 12
click at [19, 179] on div at bounding box center [18, 181] width 6 height 6
click at [20, 146] on div at bounding box center [18, 148] width 6 height 6
click at [20, 130] on div at bounding box center [18, 132] width 6 height 6
click at [22, 164] on div at bounding box center [18, 165] width 12 height 12
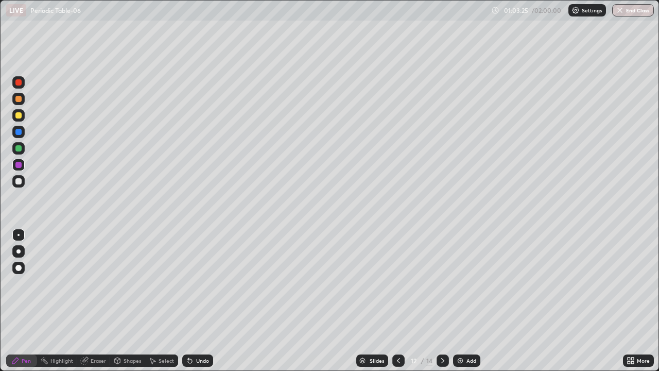
click at [23, 149] on div at bounding box center [18, 148] width 12 height 12
click at [196, 274] on div "Undo" at bounding box center [202, 360] width 13 height 5
click at [22, 182] on div at bounding box center [18, 181] width 12 height 12
click at [19, 148] on div at bounding box center [18, 148] width 6 height 6
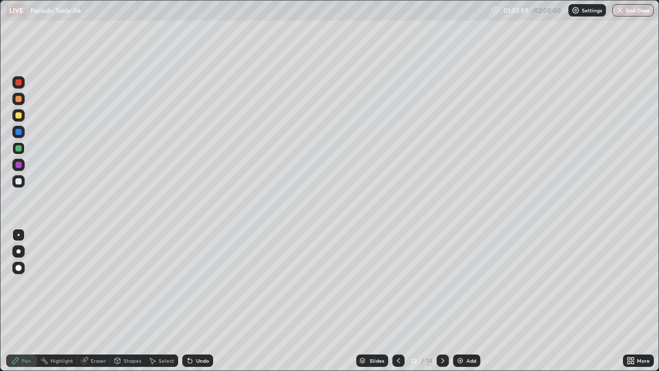
click at [20, 116] on div at bounding box center [18, 115] width 6 height 6
click at [20, 84] on div at bounding box center [18, 82] width 6 height 6
click at [395, 274] on icon at bounding box center [399, 360] width 8 height 8
click at [437, 274] on div at bounding box center [443, 360] width 12 height 12
click at [443, 274] on icon at bounding box center [443, 360] width 8 height 8
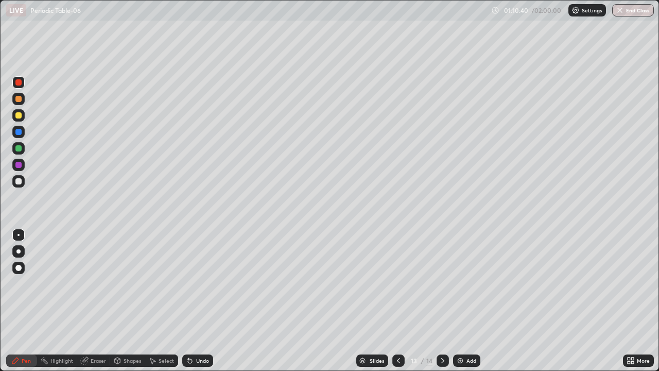
click at [19, 113] on div at bounding box center [18, 115] width 6 height 6
click at [21, 99] on div at bounding box center [18, 99] width 6 height 6
click at [21, 179] on div at bounding box center [18, 181] width 6 height 6
click at [21, 165] on div at bounding box center [18, 165] width 6 height 6
click at [23, 113] on div at bounding box center [18, 115] width 12 height 12
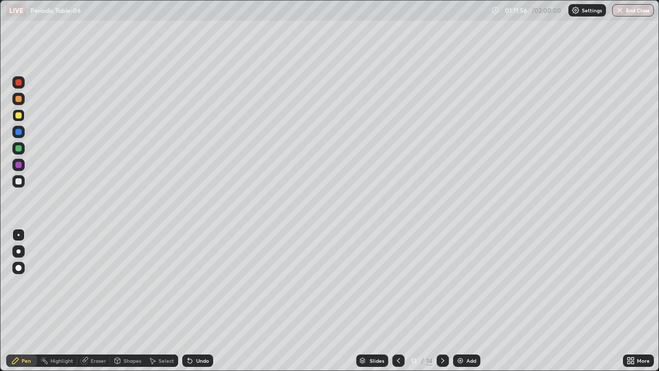
click at [207, 274] on div "Undo" at bounding box center [202, 360] width 13 height 5
click at [21, 148] on div at bounding box center [18, 148] width 6 height 6
click at [137, 274] on div "Shapes" at bounding box center [133, 360] width 18 height 5
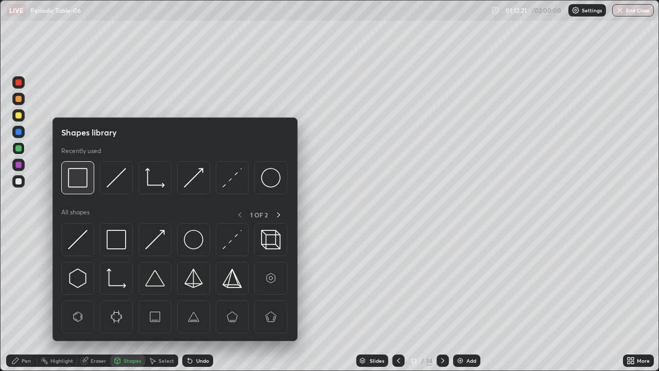
click at [83, 185] on img at bounding box center [78, 178] width 20 height 20
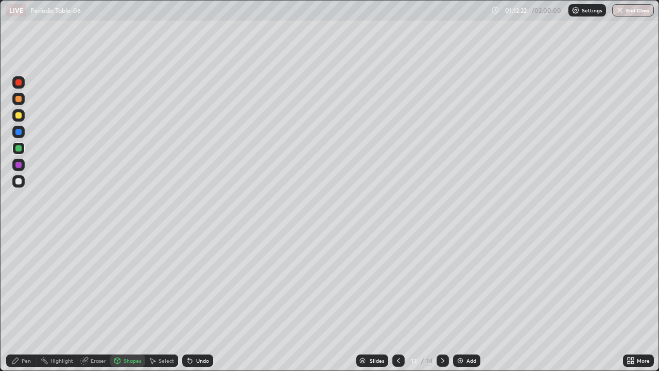
click at [21, 83] on div at bounding box center [18, 82] width 6 height 6
click at [22, 274] on div "Pen" at bounding box center [26, 360] width 9 height 5
click at [18, 132] on div at bounding box center [18, 132] width 6 height 6
click at [21, 113] on div at bounding box center [18, 115] width 6 height 6
click at [19, 131] on div at bounding box center [18, 132] width 6 height 6
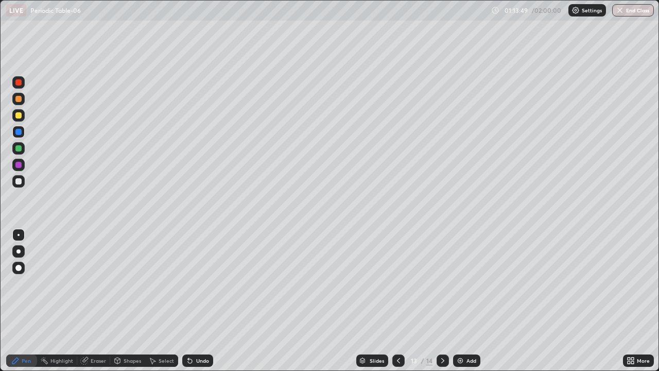
click at [20, 113] on div at bounding box center [18, 115] width 6 height 6
click at [20, 165] on div at bounding box center [18, 165] width 6 height 6
click at [200, 274] on div "Undo" at bounding box center [202, 360] width 13 height 5
click at [199, 274] on div "Undo" at bounding box center [202, 360] width 13 height 5
click at [198, 274] on div "Undo" at bounding box center [197, 360] width 31 height 12
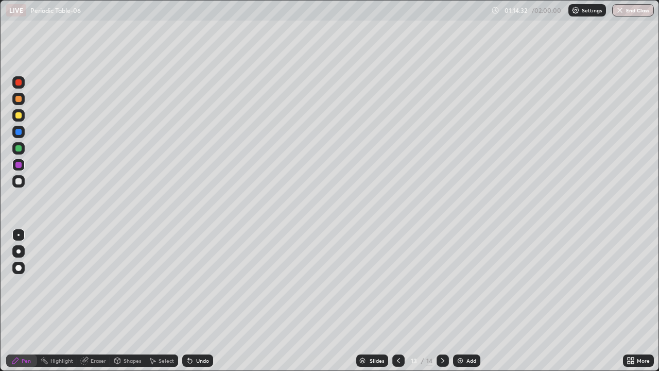
click at [199, 274] on div "Undo" at bounding box center [202, 360] width 13 height 5
click at [200, 274] on div "Undo" at bounding box center [202, 360] width 13 height 5
click at [201, 274] on div "Undo" at bounding box center [202, 360] width 13 height 5
click at [202, 274] on div "Undo" at bounding box center [202, 360] width 13 height 5
click at [202, 274] on div "Undo" at bounding box center [197, 360] width 31 height 12
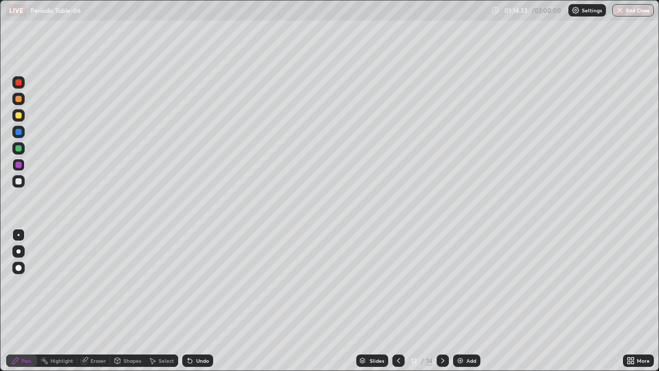
click at [200, 274] on div "Undo" at bounding box center [202, 360] width 13 height 5
click at [22, 144] on div at bounding box center [18, 148] width 12 height 12
click at [19, 83] on div at bounding box center [18, 82] width 6 height 6
click at [21, 183] on div at bounding box center [18, 181] width 12 height 12
click at [442, 274] on icon at bounding box center [443, 360] width 8 height 8
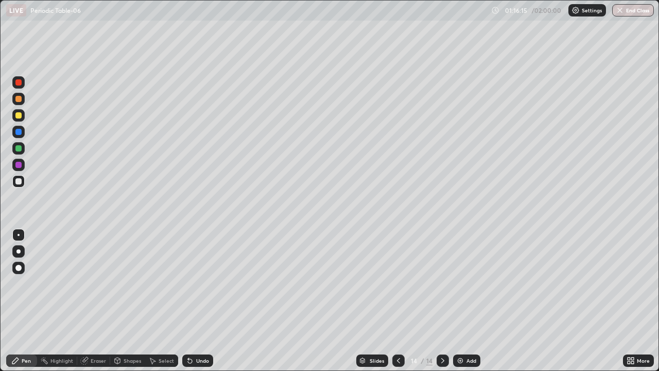
click at [19, 115] on div at bounding box center [18, 115] width 6 height 6
click at [17, 182] on div at bounding box center [18, 181] width 6 height 6
click at [17, 131] on div at bounding box center [18, 132] width 6 height 6
click at [18, 115] on div at bounding box center [18, 115] width 6 height 6
click at [206, 274] on div "Undo" at bounding box center [197, 360] width 31 height 12
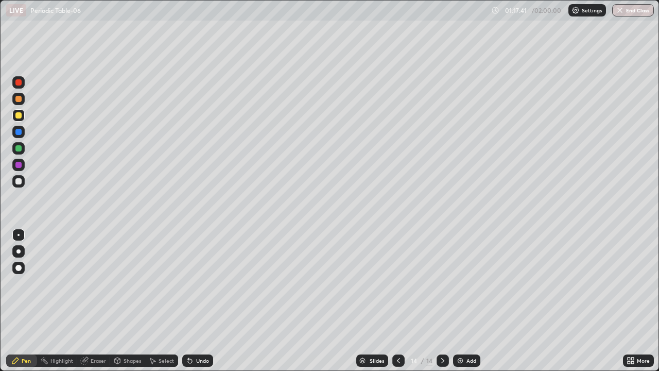
click at [208, 274] on div "Undo" at bounding box center [197, 360] width 31 height 12
click at [209, 274] on div "Undo" at bounding box center [197, 360] width 31 height 12
click at [210, 274] on div "Undo" at bounding box center [197, 360] width 31 height 12
click at [128, 274] on div "Shapes" at bounding box center [127, 360] width 35 height 12
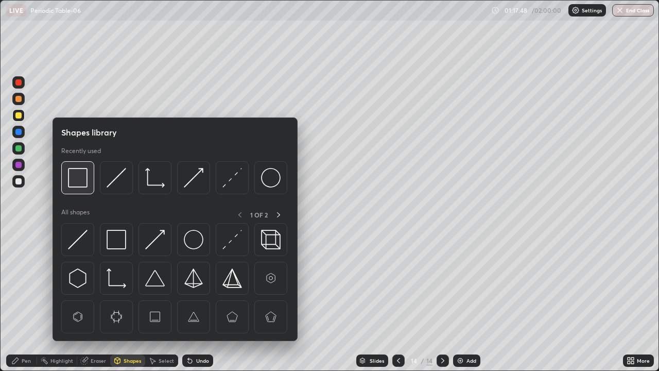
click at [77, 182] on img at bounding box center [78, 178] width 20 height 20
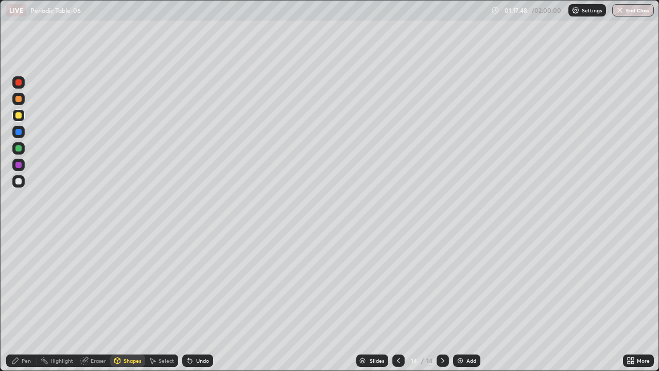
click at [19, 164] on div at bounding box center [18, 165] width 6 height 6
click at [24, 274] on div "Pen" at bounding box center [26, 360] width 9 height 5
click at [20, 116] on div at bounding box center [18, 115] width 6 height 6
click at [21, 179] on div at bounding box center [18, 181] width 6 height 6
click at [188, 274] on icon at bounding box center [190, 361] width 4 height 4
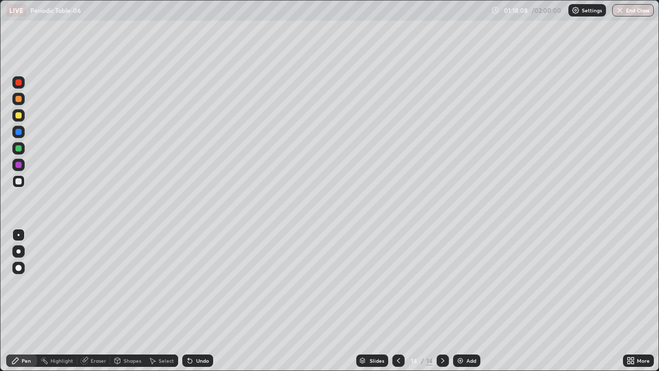
click at [186, 274] on icon at bounding box center [190, 360] width 8 height 8
click at [20, 149] on div at bounding box center [18, 148] width 6 height 6
click at [19, 165] on div at bounding box center [18, 165] width 6 height 6
click at [20, 180] on div at bounding box center [18, 181] width 6 height 6
click at [189, 274] on icon at bounding box center [190, 361] width 4 height 4
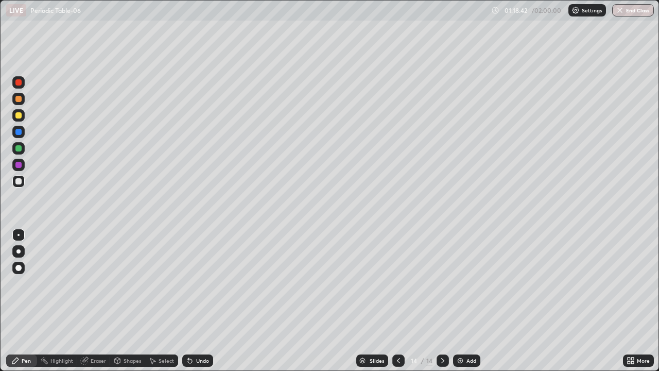
click at [18, 169] on div at bounding box center [18, 165] width 12 height 12
click at [21, 182] on div at bounding box center [18, 181] width 6 height 6
click at [18, 163] on div at bounding box center [18, 165] width 6 height 6
click at [19, 149] on div at bounding box center [18, 148] width 6 height 6
click at [202, 274] on div "Undo" at bounding box center [202, 360] width 13 height 5
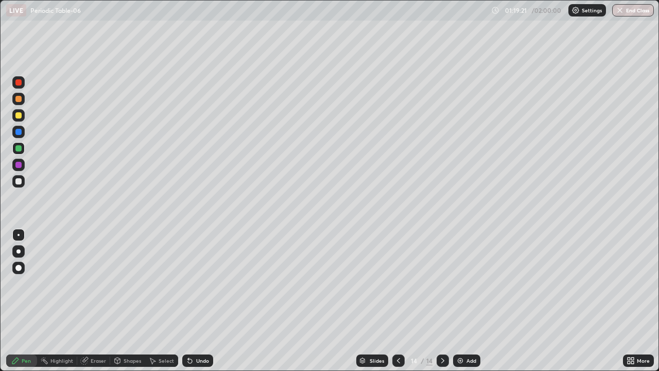
click at [398, 274] on icon at bounding box center [399, 360] width 8 height 8
click at [437, 274] on div at bounding box center [443, 360] width 12 height 12
click at [398, 274] on icon at bounding box center [399, 360] width 8 height 8
click at [20, 86] on div at bounding box center [18, 82] width 12 height 12
click at [196, 274] on div "Undo" at bounding box center [202, 360] width 13 height 5
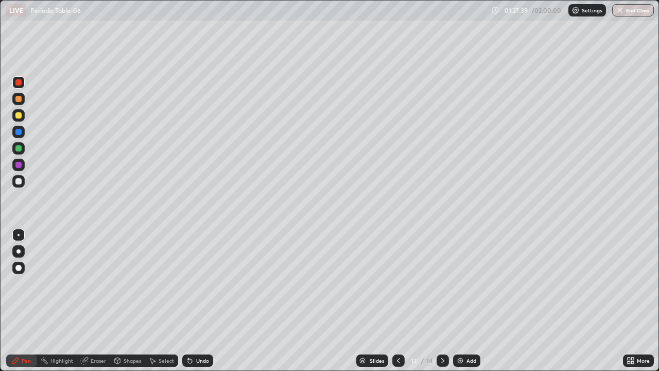
click at [200, 274] on div "Undo" at bounding box center [202, 360] width 13 height 5
click at [442, 274] on icon at bounding box center [443, 360] width 8 height 8
click at [19, 162] on div at bounding box center [18, 165] width 6 height 6
click at [20, 132] on div at bounding box center [18, 132] width 6 height 6
click at [442, 274] on icon at bounding box center [442, 360] width 3 height 5
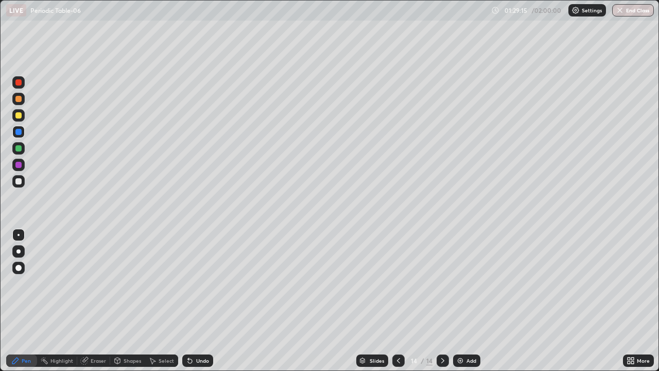
click at [467, 274] on div "Add" at bounding box center [472, 360] width 10 height 5
click at [19, 99] on div at bounding box center [18, 99] width 6 height 6
click at [19, 115] on div at bounding box center [18, 115] width 6 height 6
click at [20, 180] on div at bounding box center [18, 181] width 6 height 6
click at [19, 133] on div at bounding box center [18, 132] width 6 height 6
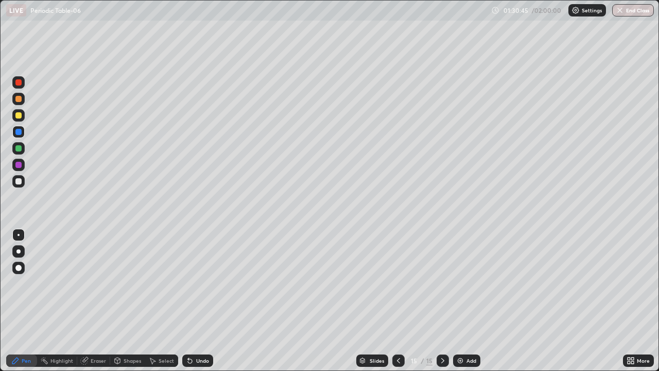
click at [20, 180] on div at bounding box center [18, 181] width 6 height 6
click at [23, 147] on div at bounding box center [18, 148] width 12 height 12
click at [19, 83] on div at bounding box center [18, 82] width 6 height 6
click at [18, 113] on div at bounding box center [18, 115] width 6 height 6
click at [20, 181] on div at bounding box center [18, 181] width 6 height 6
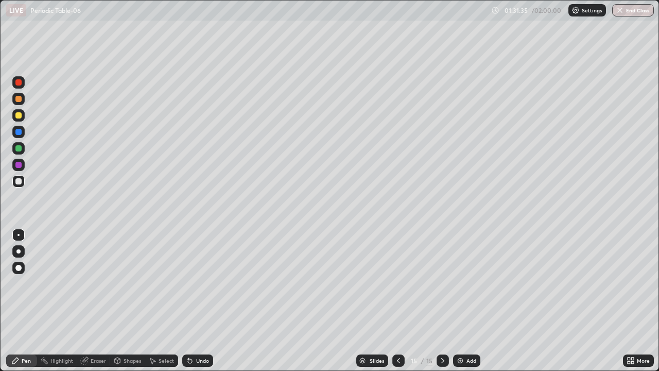
click at [20, 165] on div at bounding box center [18, 165] width 6 height 6
click at [23, 181] on div at bounding box center [18, 181] width 12 height 12
click at [19, 164] on div at bounding box center [18, 165] width 6 height 6
click at [21, 85] on div at bounding box center [18, 82] width 12 height 12
click at [19, 179] on div at bounding box center [18, 181] width 6 height 6
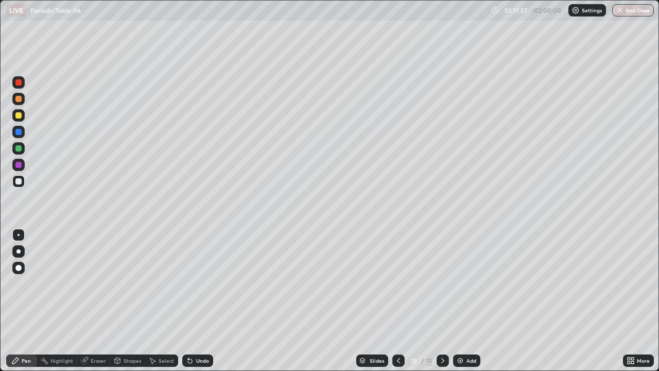
click at [20, 151] on div at bounding box center [18, 148] width 6 height 6
click at [20, 115] on div at bounding box center [18, 115] width 6 height 6
click at [19, 181] on div at bounding box center [18, 181] width 6 height 6
click at [23, 163] on div at bounding box center [18, 165] width 12 height 12
click at [20, 116] on div at bounding box center [18, 115] width 6 height 6
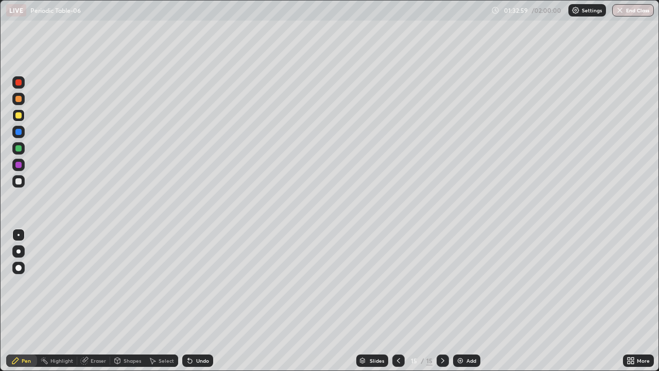
click at [21, 131] on div at bounding box center [18, 132] width 6 height 6
click at [134, 274] on div "Shapes" at bounding box center [133, 360] width 18 height 5
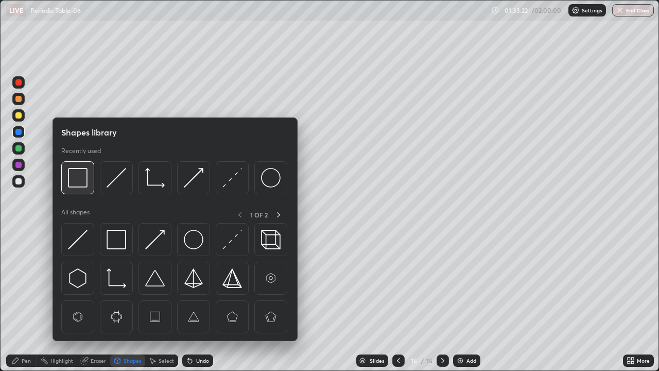
click at [80, 184] on img at bounding box center [78, 178] width 20 height 20
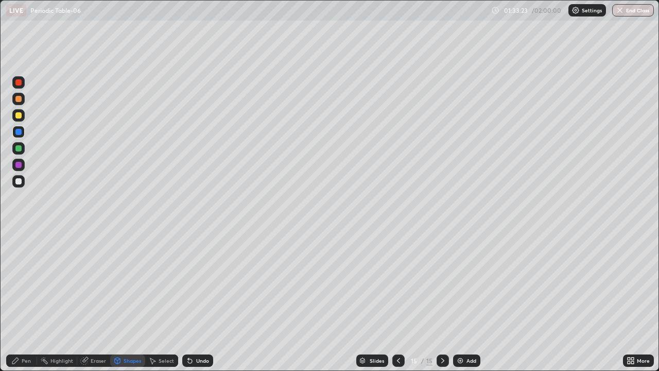
click at [23, 167] on div at bounding box center [18, 165] width 12 height 12
click at [32, 274] on div "Pen" at bounding box center [21, 360] width 31 height 12
click at [22, 181] on div at bounding box center [18, 181] width 12 height 12
click at [443, 274] on div at bounding box center [443, 360] width 12 height 12
click at [463, 274] on img at bounding box center [460, 360] width 8 height 8
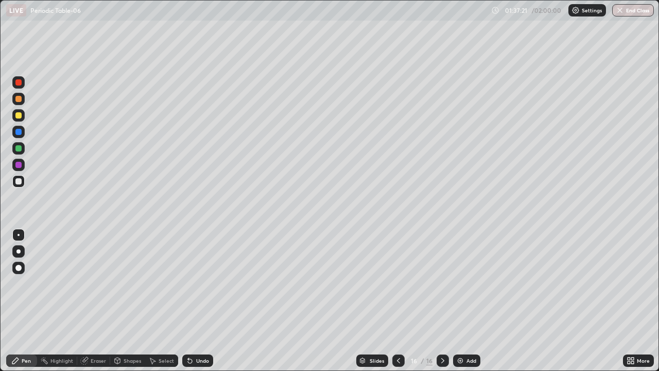
click at [18, 115] on div at bounding box center [18, 115] width 6 height 6
click at [21, 98] on div at bounding box center [18, 99] width 6 height 6
click at [20, 150] on div at bounding box center [18, 148] width 6 height 6
click at [21, 179] on div at bounding box center [18, 181] width 12 height 12
click at [131, 274] on div "Shapes" at bounding box center [127, 360] width 35 height 12
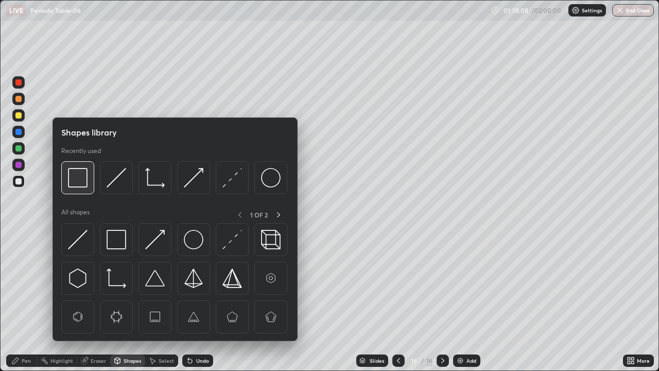
click at [80, 183] on img at bounding box center [78, 178] width 20 height 20
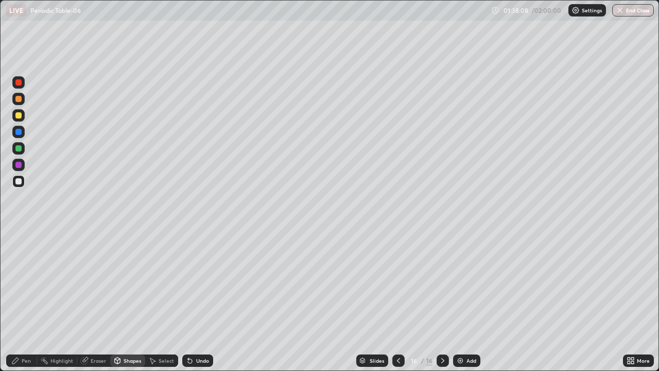
click at [19, 166] on div at bounding box center [18, 165] width 6 height 6
click at [210, 274] on div "Undo" at bounding box center [197, 360] width 31 height 12
click at [204, 274] on div "Undo" at bounding box center [202, 360] width 13 height 5
click at [20, 274] on div "Pen" at bounding box center [21, 360] width 31 height 12
click at [20, 176] on div at bounding box center [18, 181] width 12 height 12
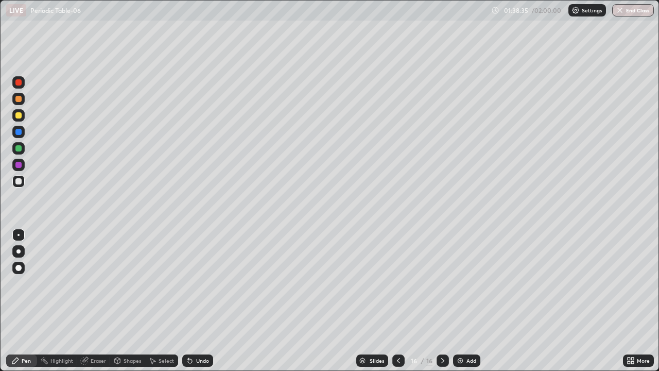
click at [21, 165] on div at bounding box center [18, 165] width 6 height 6
click at [128, 274] on div "Shapes" at bounding box center [133, 360] width 18 height 5
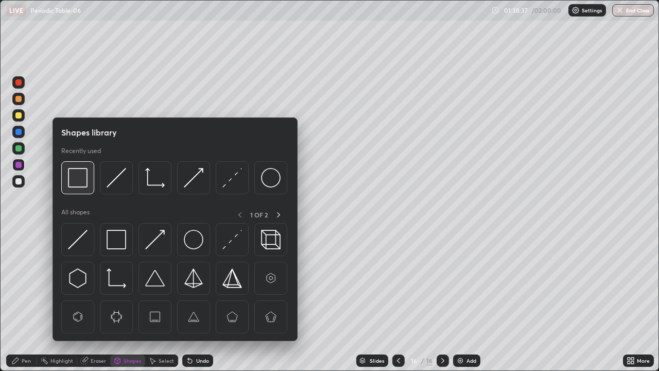
click at [82, 187] on img at bounding box center [78, 178] width 20 height 20
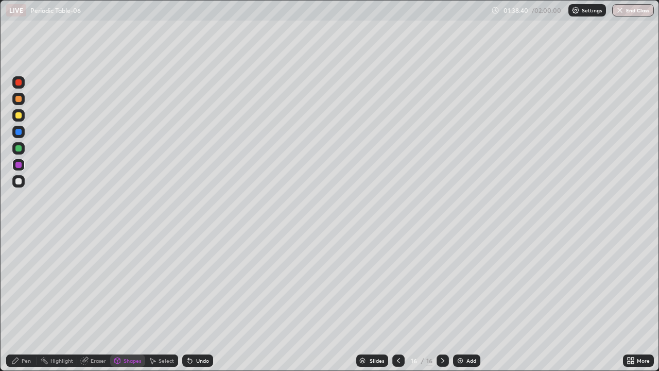
click at [31, 274] on div "Pen" at bounding box center [21, 360] width 31 height 12
click at [24, 131] on div at bounding box center [18, 132] width 12 height 12
click at [19, 117] on div at bounding box center [18, 115] width 6 height 6
click at [194, 274] on div "Undo" at bounding box center [197, 360] width 31 height 12
click at [19, 99] on div at bounding box center [18, 99] width 6 height 6
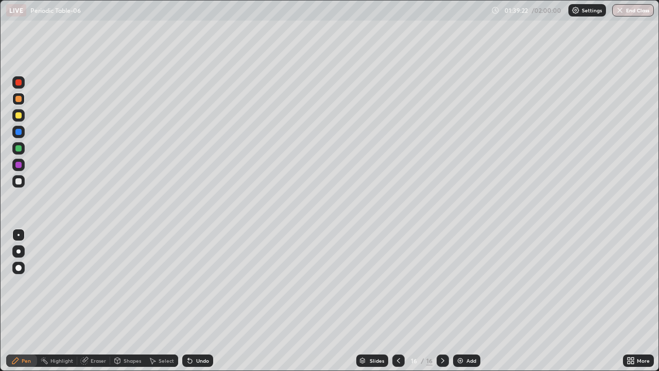
click at [190, 274] on icon at bounding box center [190, 360] width 8 height 8
click at [20, 166] on div at bounding box center [18, 165] width 6 height 6
click at [20, 131] on div at bounding box center [18, 132] width 6 height 6
click at [22, 116] on div at bounding box center [18, 115] width 12 height 12
click at [468, 274] on div "Add" at bounding box center [472, 360] width 10 height 5
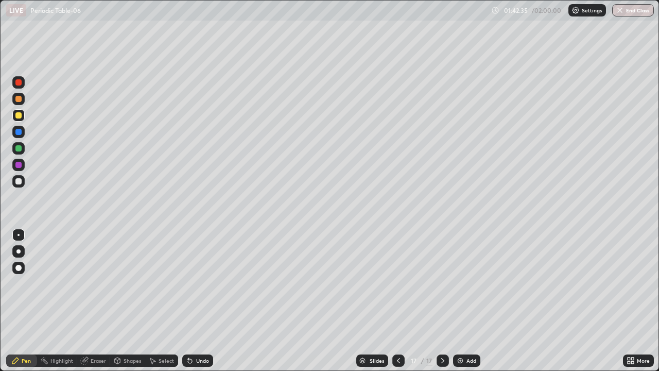
click at [19, 101] on div at bounding box center [18, 99] width 6 height 6
click at [21, 181] on div at bounding box center [18, 181] width 6 height 6
click at [398, 274] on icon at bounding box center [399, 360] width 8 height 8
click at [404, 274] on div at bounding box center [399, 360] width 12 height 21
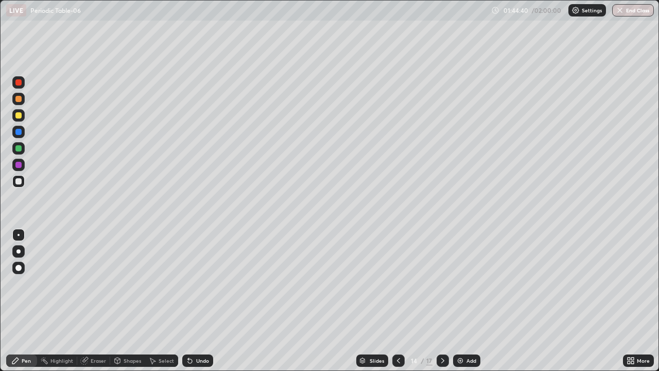
click at [402, 274] on div at bounding box center [399, 360] width 12 height 21
click at [443, 274] on icon at bounding box center [443, 360] width 8 height 8
click at [441, 274] on icon at bounding box center [443, 360] width 8 height 8
click at [442, 274] on icon at bounding box center [443, 360] width 8 height 8
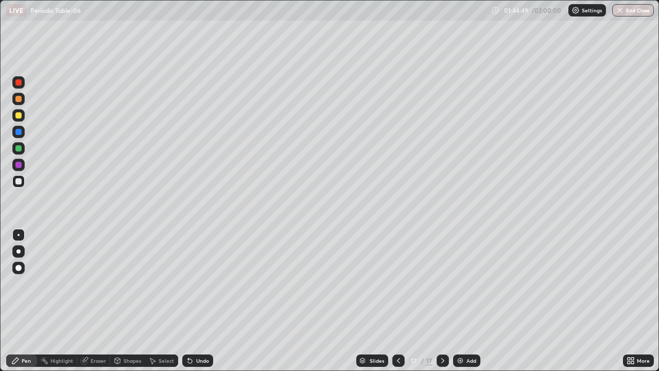
click at [632, 12] on button "End Class" at bounding box center [634, 10] width 42 height 12
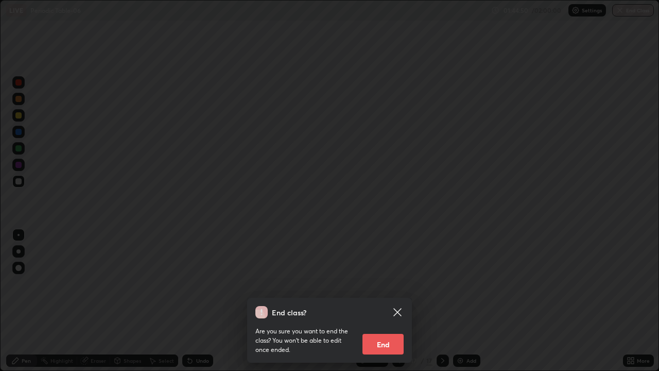
click at [388, 274] on button "End" at bounding box center [383, 344] width 41 height 21
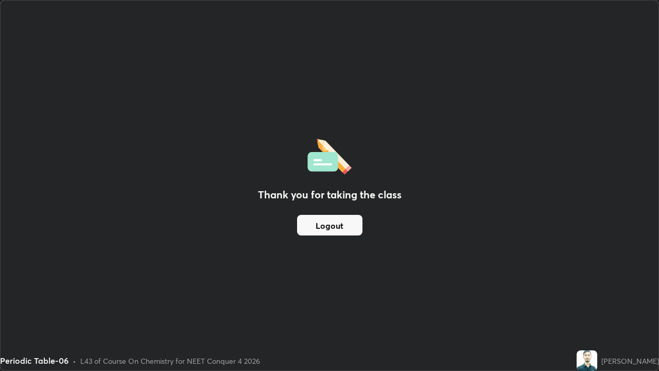
click at [342, 228] on button "Logout" at bounding box center [329, 225] width 65 height 21
